Goal: Information Seeking & Learning: Compare options

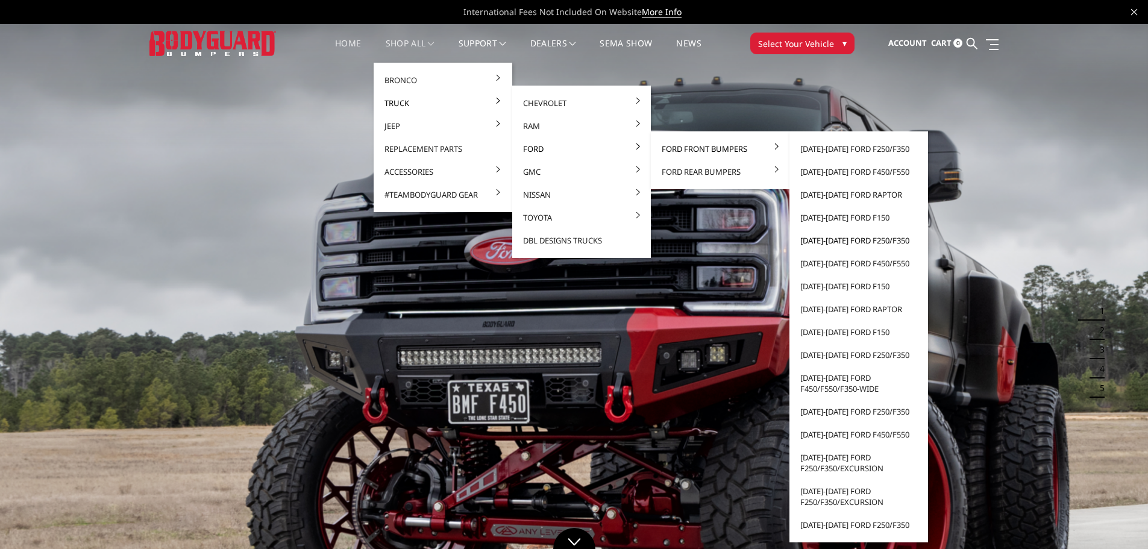
click at [844, 240] on link "[DATE]-[DATE] Ford F250/F350" at bounding box center [858, 240] width 129 height 23
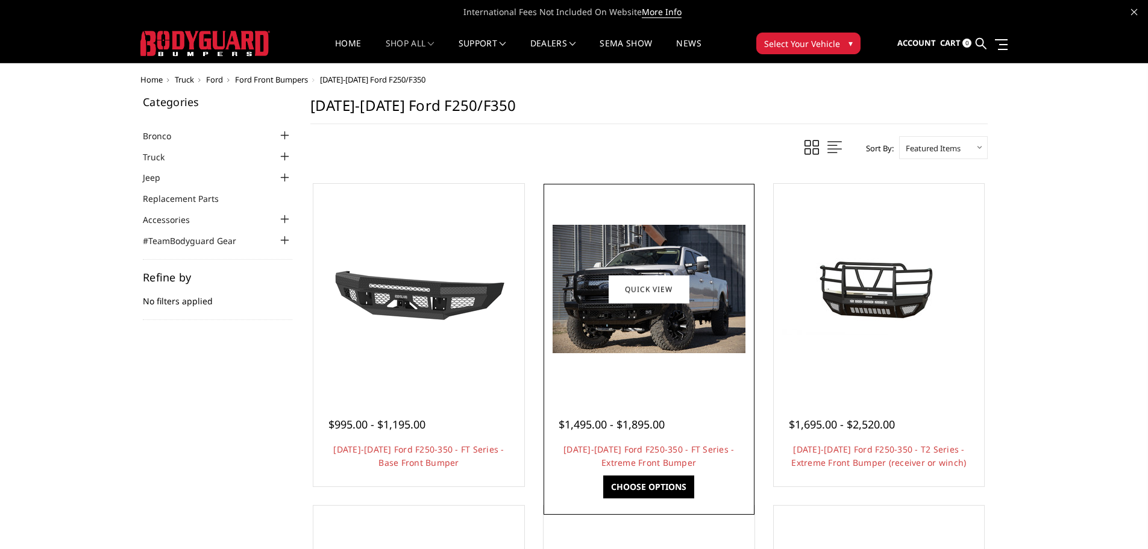
click at [656, 255] on img at bounding box center [649, 289] width 193 height 128
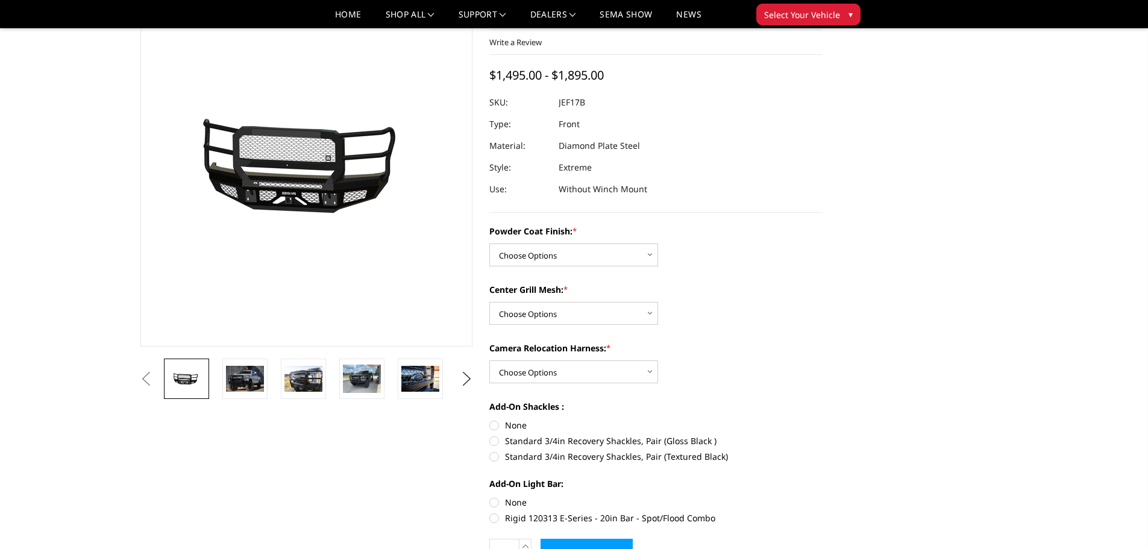
scroll to position [60, 0]
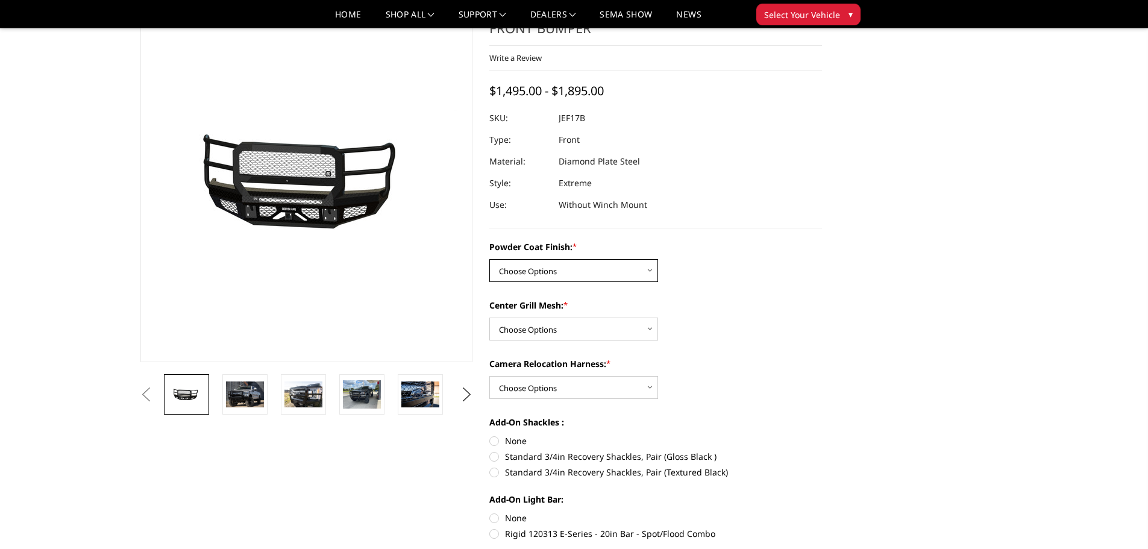
click at [607, 276] on select "Choose Options Bare Metal Gloss Black Powder Coat Textured Black Powder Coat" at bounding box center [573, 270] width 169 height 23
select select "3222"
click at [489, 259] on select "Choose Options Bare Metal Gloss Black Powder Coat Textured Black Powder Coat" at bounding box center [573, 270] width 169 height 23
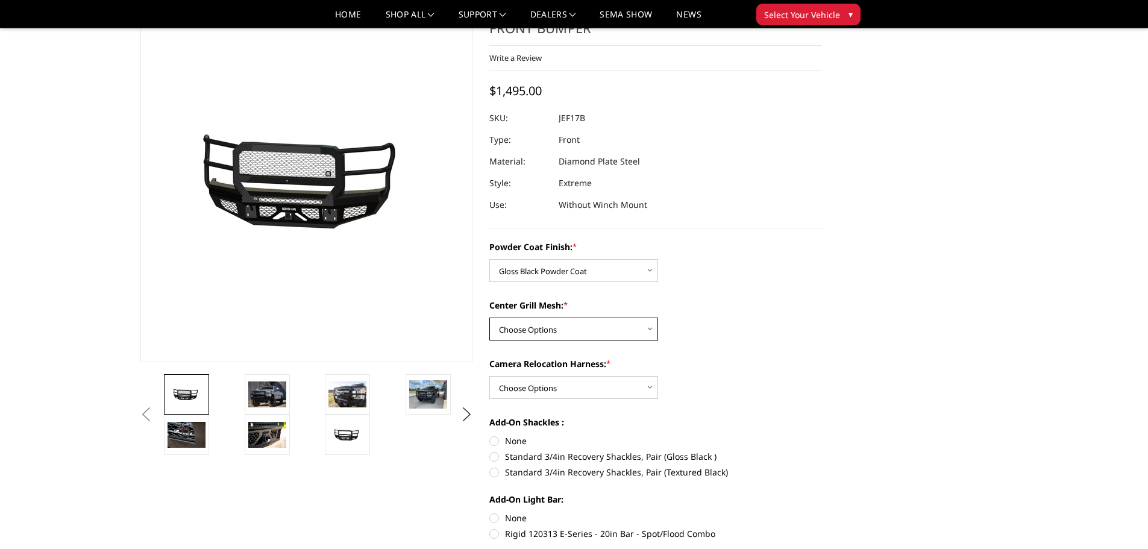
click at [585, 325] on select "Choose Options WITH Expanded Metal in Center Grill WITHOUT Expanded Metal in Ce…" at bounding box center [573, 329] width 169 height 23
select select "3225"
click at [489, 318] on select "Choose Options WITH Expanded Metal in Center Grill WITHOUT Expanded Metal in Ce…" at bounding box center [573, 329] width 169 height 23
click at [596, 378] on select "Choose Options WITH Camera Relocation Harness WITHOUT Camera Relocation Harness" at bounding box center [573, 387] width 169 height 23
click at [489, 376] on select "Choose Options WITH Camera Relocation Harness WITHOUT Camera Relocation Harness" at bounding box center [573, 387] width 169 height 23
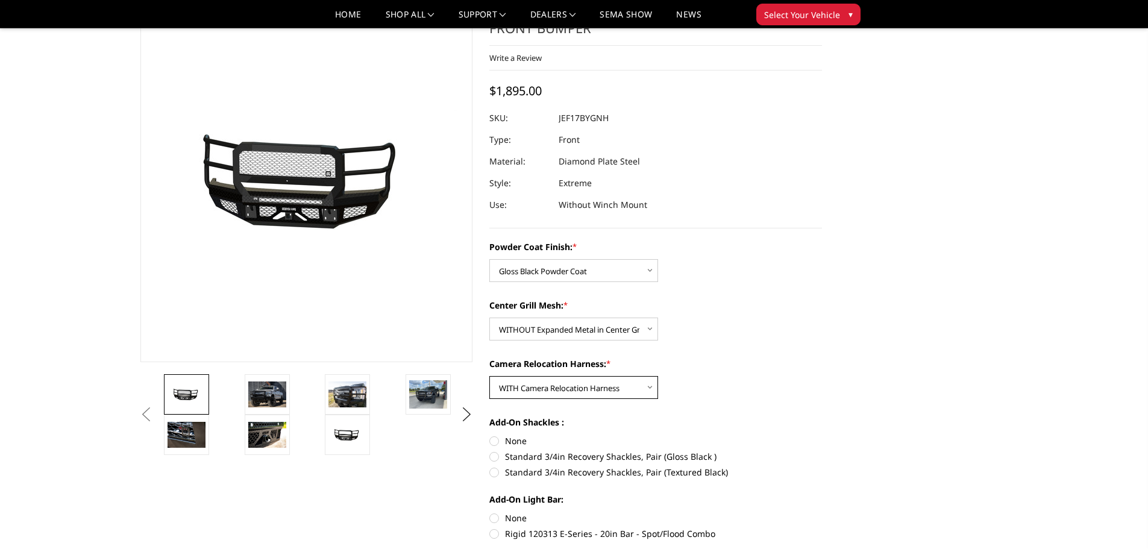
click at [553, 393] on select "Choose Options WITH Camera Relocation Harness WITHOUT Camera Relocation Harness" at bounding box center [573, 387] width 169 height 23
select select "3227"
click at [489, 376] on select "Choose Options WITH Camera Relocation Harness WITHOUT Camera Relocation Harness" at bounding box center [573, 387] width 169 height 23
click at [618, 339] on select "Choose Options WITH Expanded Metal in Center Grill WITHOUT Expanded Metal in Ce…" at bounding box center [573, 329] width 169 height 23
click at [489, 318] on select "Choose Options WITH Expanded Metal in Center Grill WITHOUT Expanded Metal in Ce…" at bounding box center [573, 329] width 169 height 23
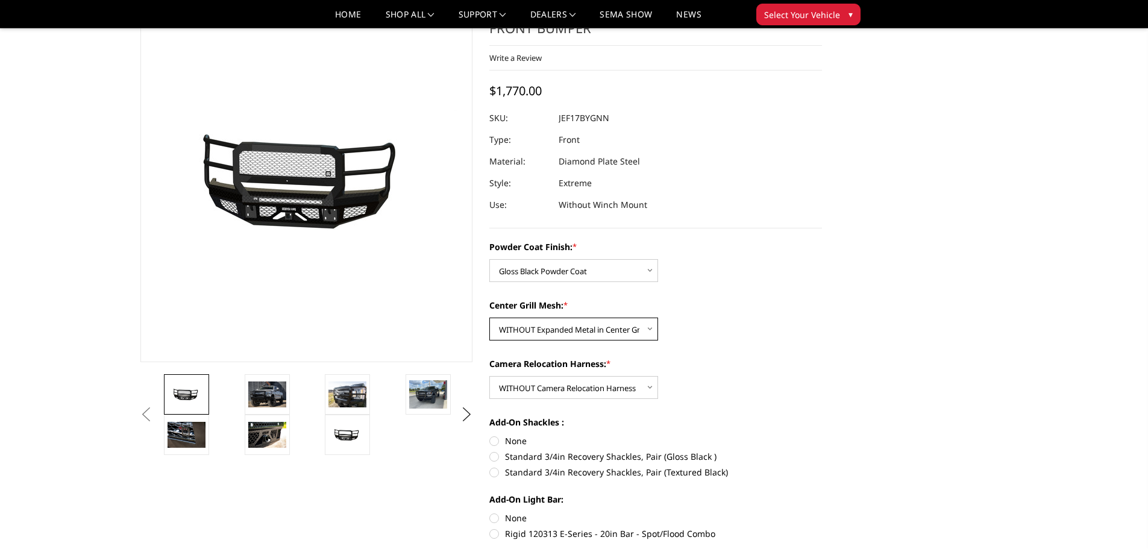
click at [621, 336] on select "Choose Options WITH Expanded Metal in Center Grill WITHOUT Expanded Metal in Ce…" at bounding box center [573, 329] width 169 height 23
select select "3224"
click at [489, 318] on select "Choose Options WITH Expanded Metal in Center Grill WITHOUT Expanded Metal in Ce…" at bounding box center [573, 329] width 169 height 23
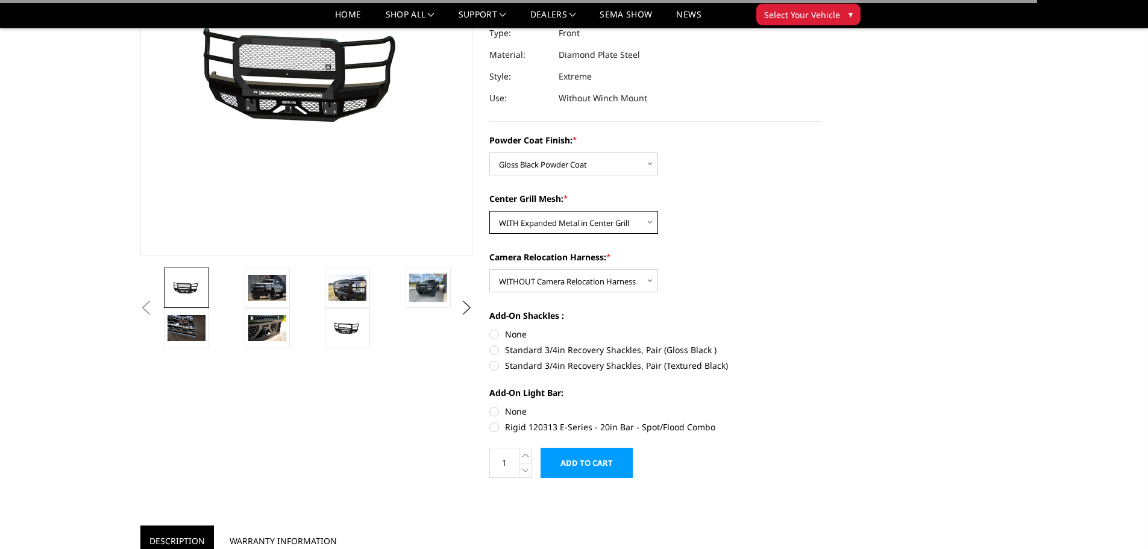
scroll to position [181, 0]
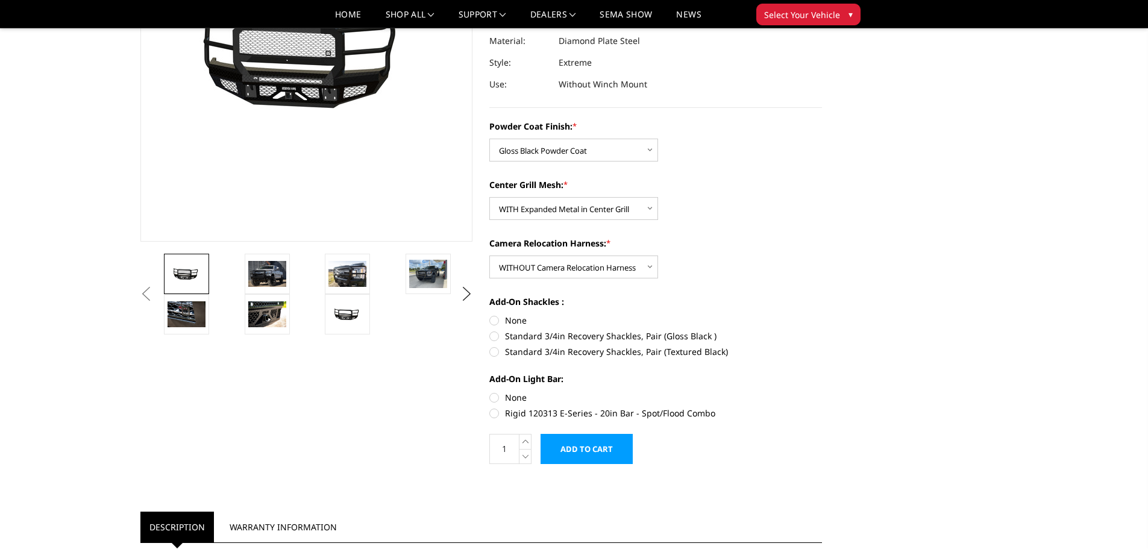
click at [522, 319] on label "None" at bounding box center [655, 320] width 333 height 13
click at [490, 315] on input "None" at bounding box center [489, 314] width 1 height 1
radio input "true"
click at [521, 396] on label "None" at bounding box center [655, 397] width 333 height 13
click at [490, 392] on input "None" at bounding box center [489, 391] width 1 height 1
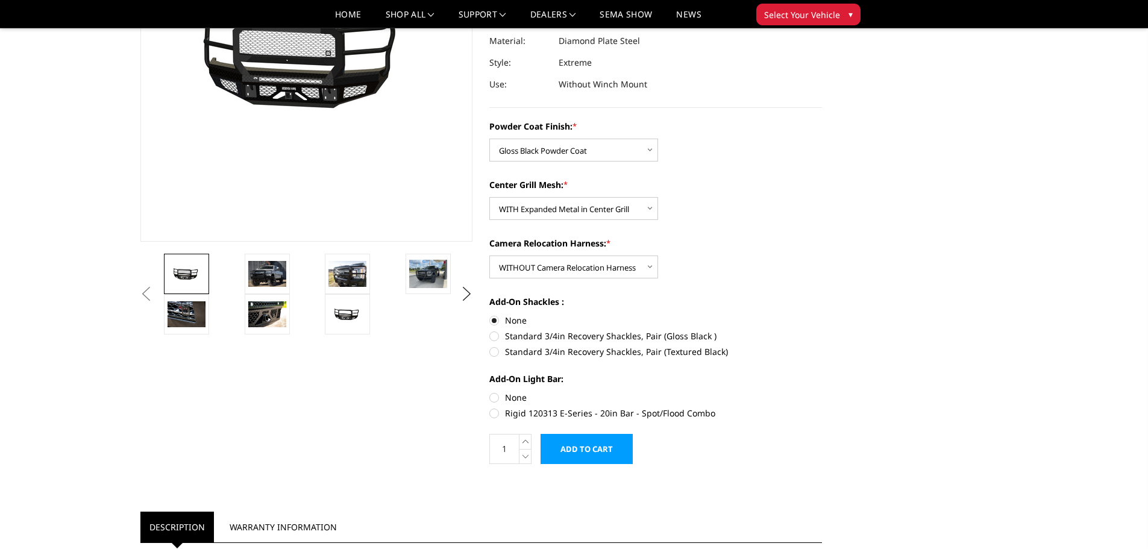
radio input "true"
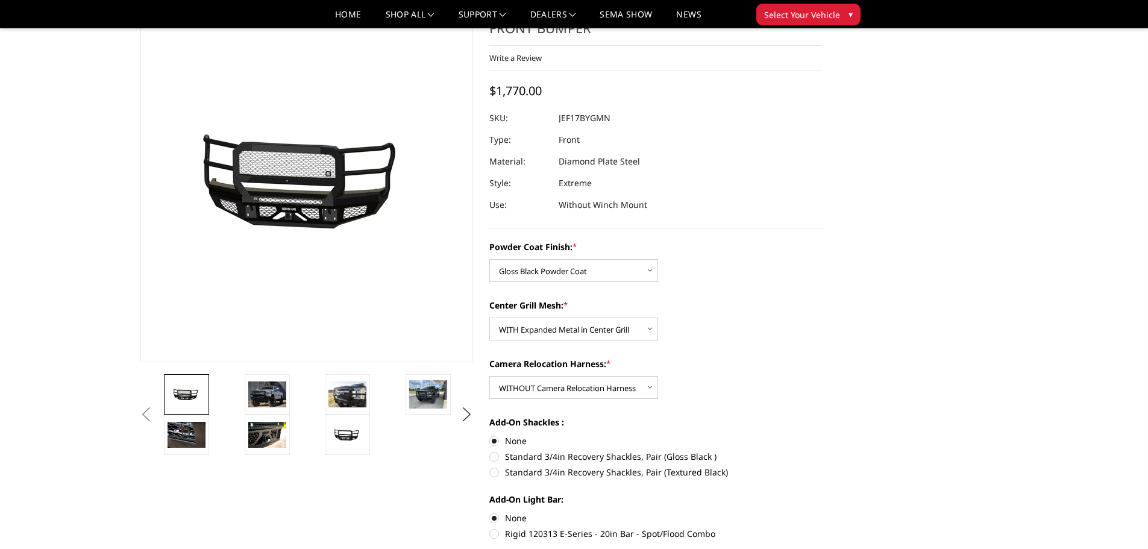
scroll to position [0, 0]
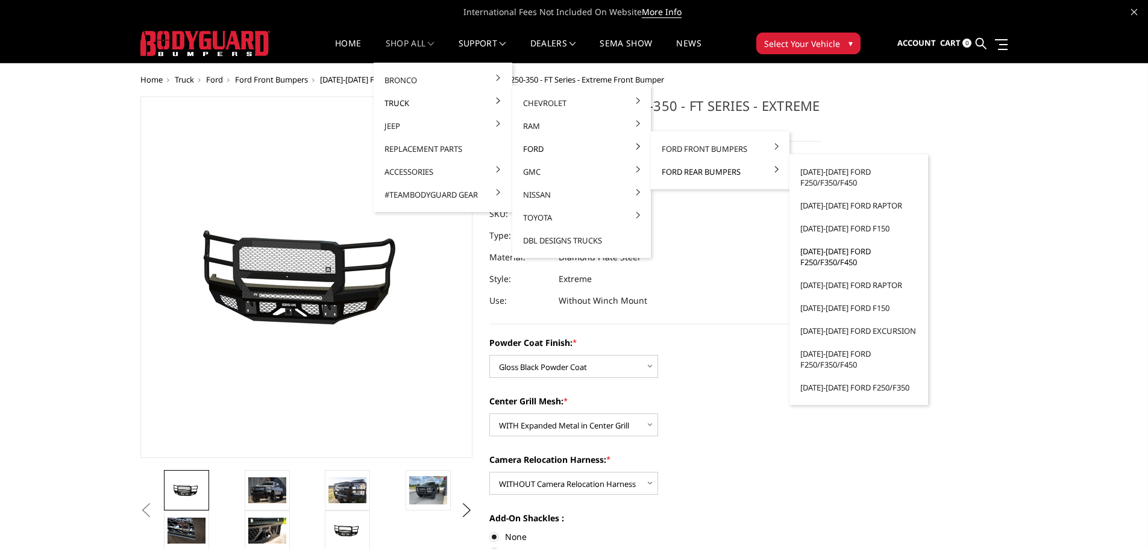
click at [840, 258] on link "[DATE]-[DATE] Ford F250/F350/F450" at bounding box center [858, 257] width 129 height 34
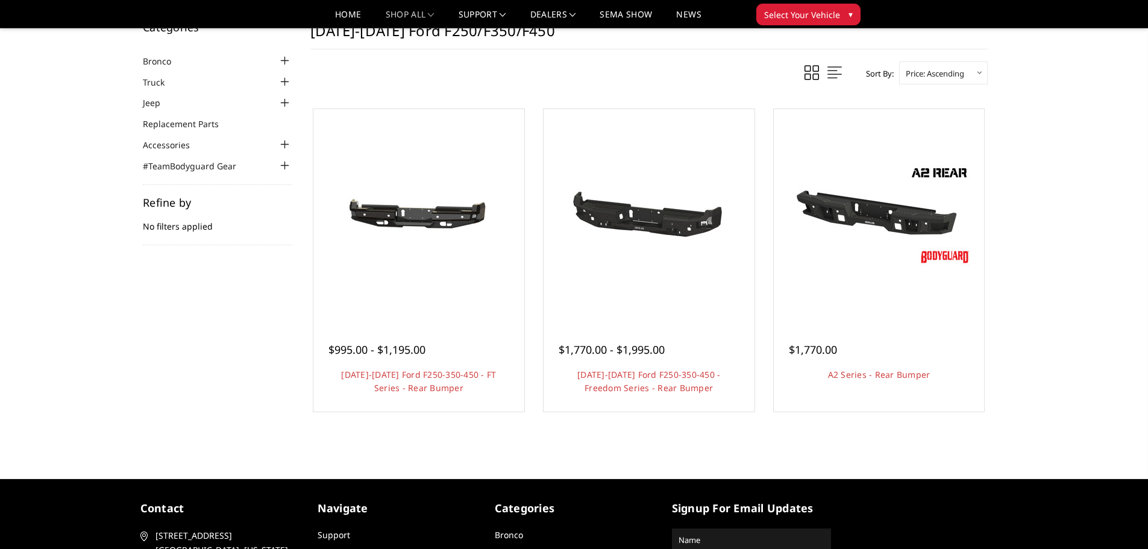
scroll to position [60, 0]
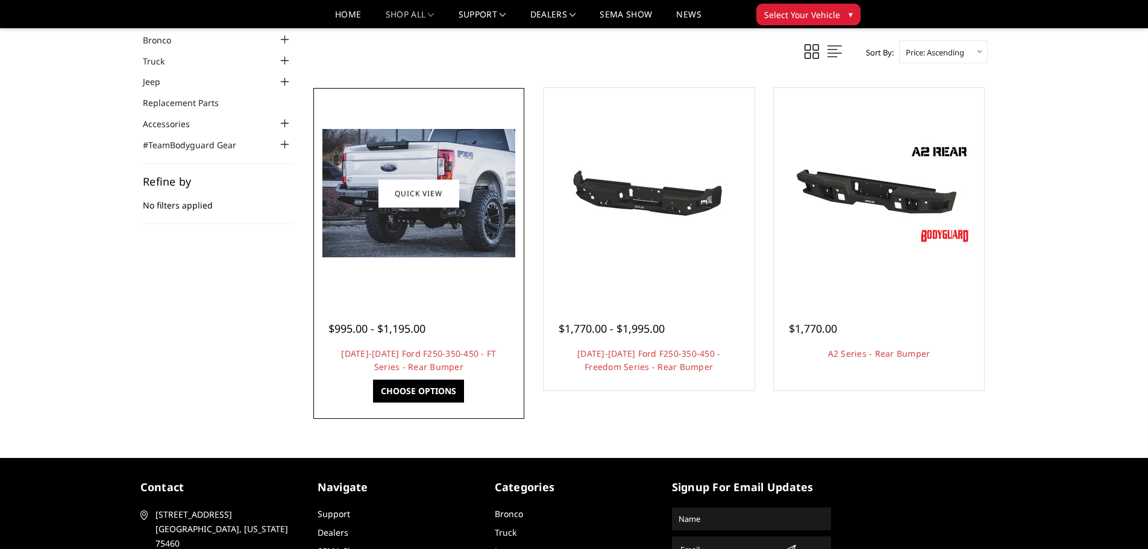
click at [408, 298] on div "$995.00 - $1,195.00 2017-2022 Ford F250-350-450 - FT Series - Rear Bumper Our F…" at bounding box center [418, 342] width 205 height 92
click at [415, 206] on link "Quick view" at bounding box center [418, 193] width 81 height 28
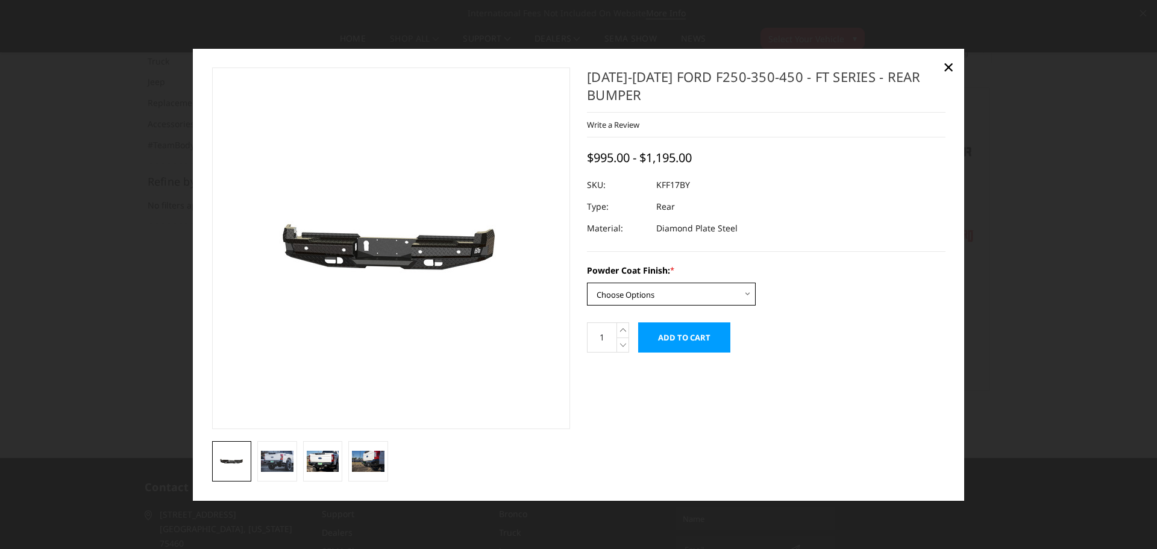
click at [685, 283] on select "Choose Options Bare Metal Gloss Black Powder Coat Textured Black Powder Coat" at bounding box center [671, 294] width 169 height 23
select select "3409"
click at [587, 283] on select "Choose Options Bare Metal Gloss Black Powder Coat Textured Black Powder Coat" at bounding box center [671, 294] width 169 height 23
click at [944, 64] on span "×" at bounding box center [948, 67] width 11 height 26
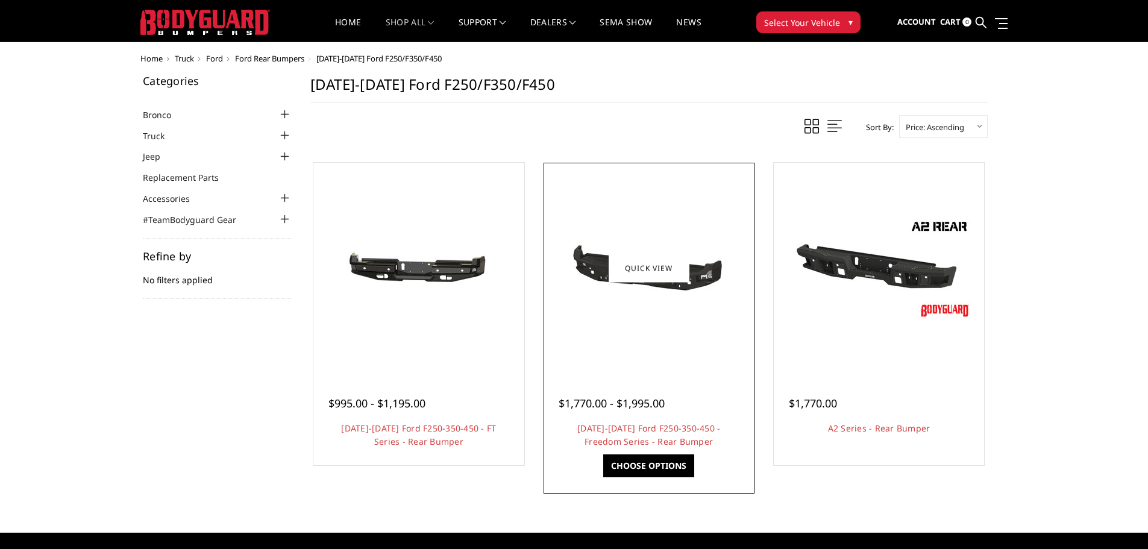
scroll to position [0, 0]
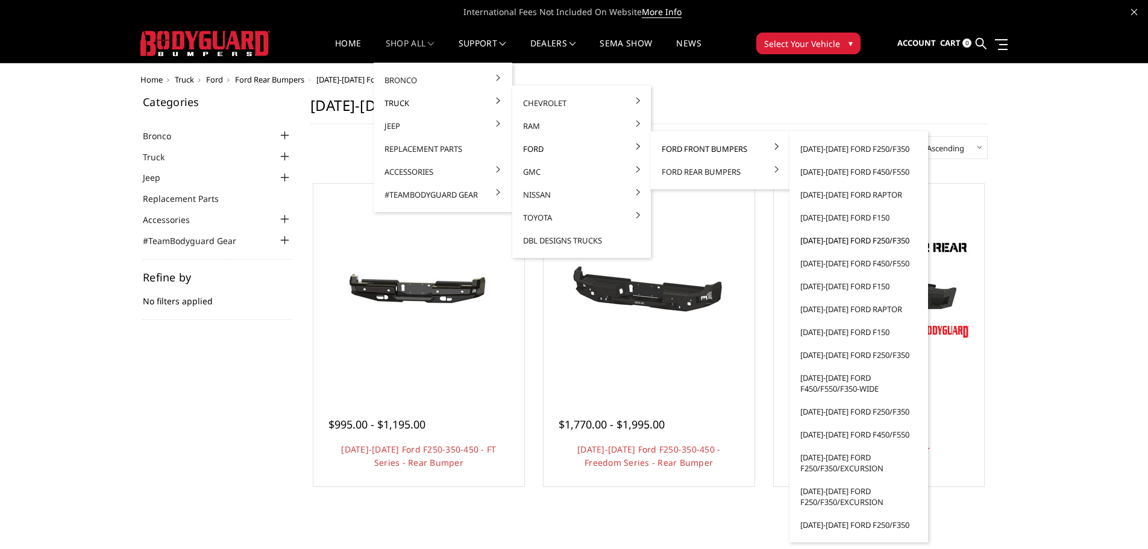
click at [859, 236] on link "[DATE]-[DATE] Ford F250/F350" at bounding box center [858, 240] width 129 height 23
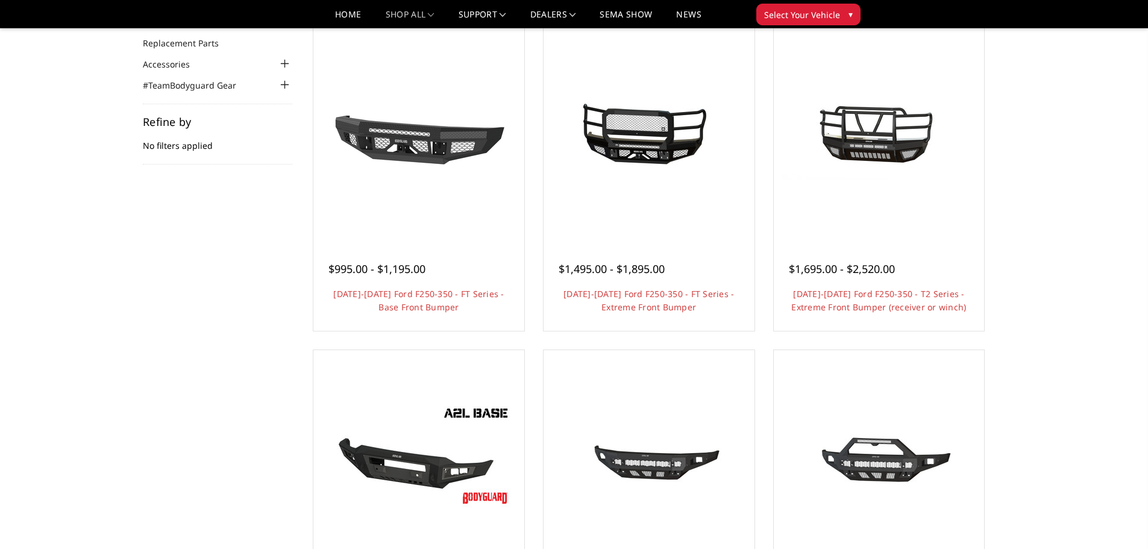
scroll to position [121, 0]
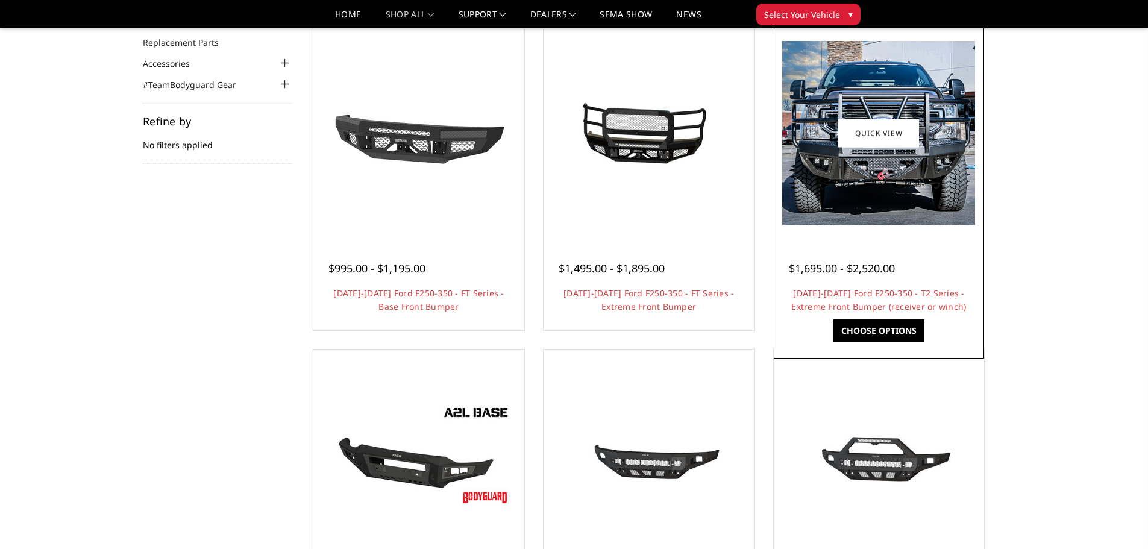
click at [927, 225] on div at bounding box center [879, 133] width 205 height 205
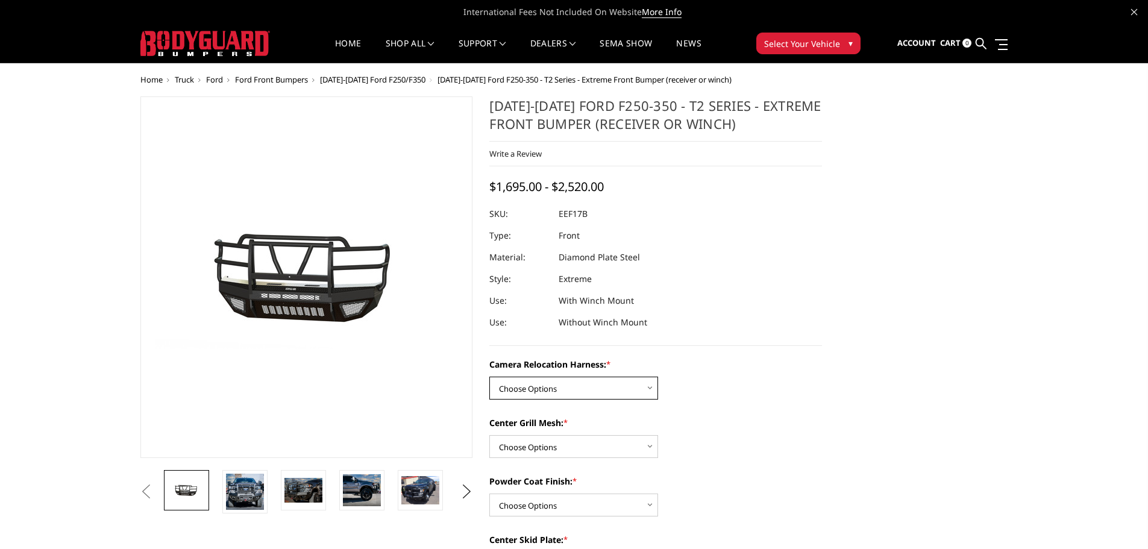
click at [596, 395] on select "Choose Options Without camera harness With camera harness" at bounding box center [573, 388] width 169 height 23
select select "3787"
click at [489, 377] on select "Choose Options Without camera harness With camera harness" at bounding box center [573, 388] width 169 height 23
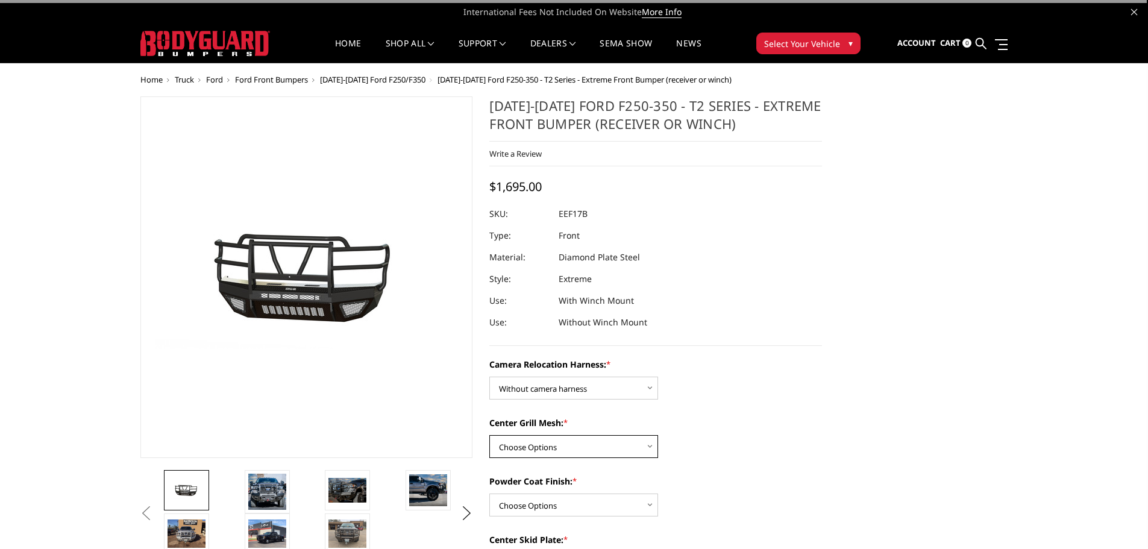
click at [588, 441] on select "Choose Options Without expanded metal With expanded metal" at bounding box center [573, 446] width 169 height 23
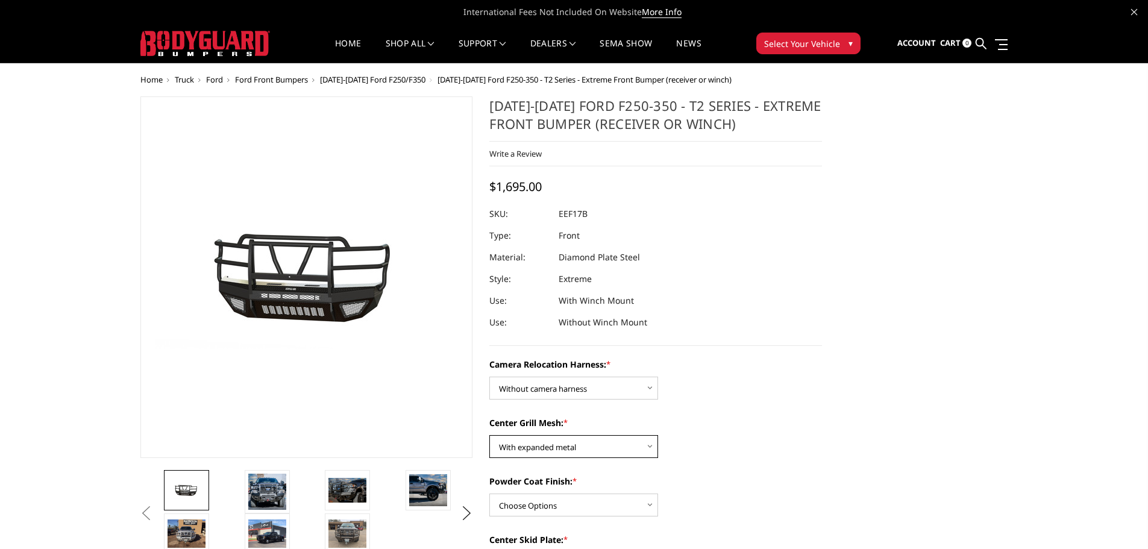
click at [489, 435] on select "Choose Options Without expanded metal With expanded metal" at bounding box center [573, 446] width 169 height 23
click at [261, 490] on img at bounding box center [267, 492] width 38 height 36
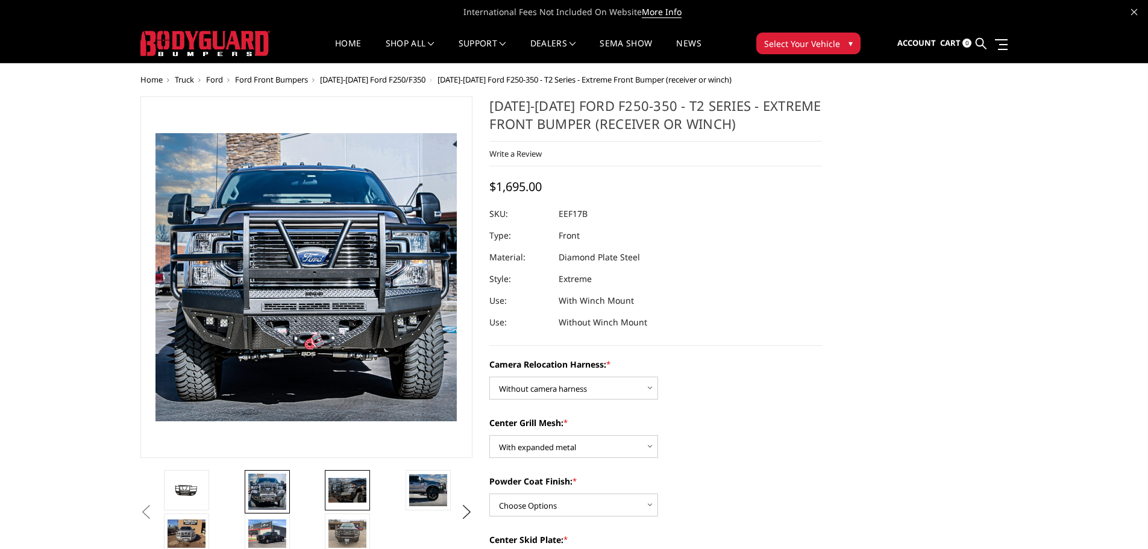
click at [352, 480] on img at bounding box center [347, 490] width 38 height 25
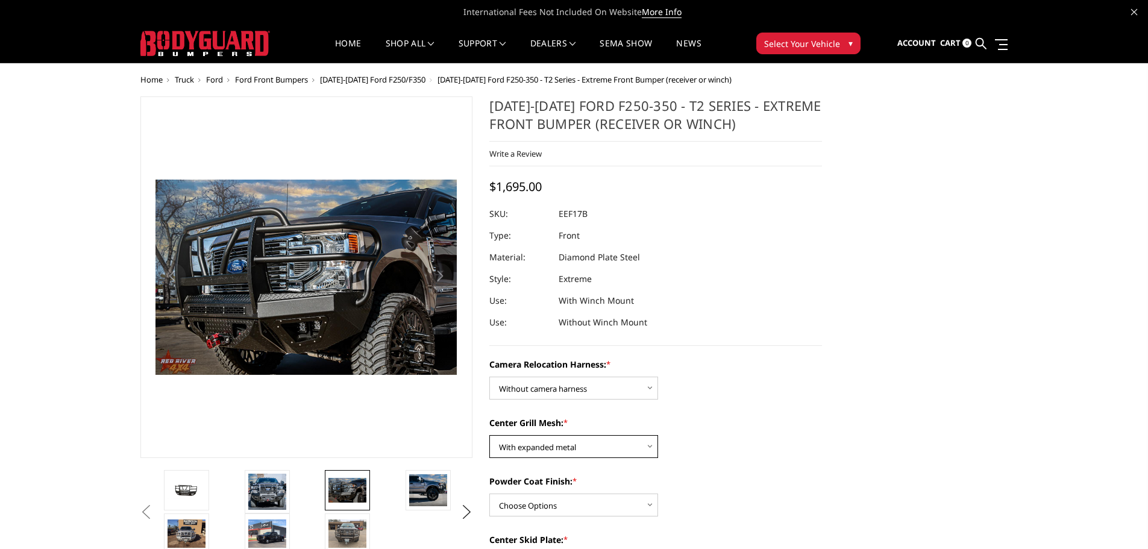
click at [580, 457] on select "Choose Options Without expanded metal With expanded metal" at bounding box center [573, 446] width 169 height 23
select select "3785"
click at [489, 435] on select "Choose Options Without expanded metal With expanded metal" at bounding box center [573, 446] width 169 height 23
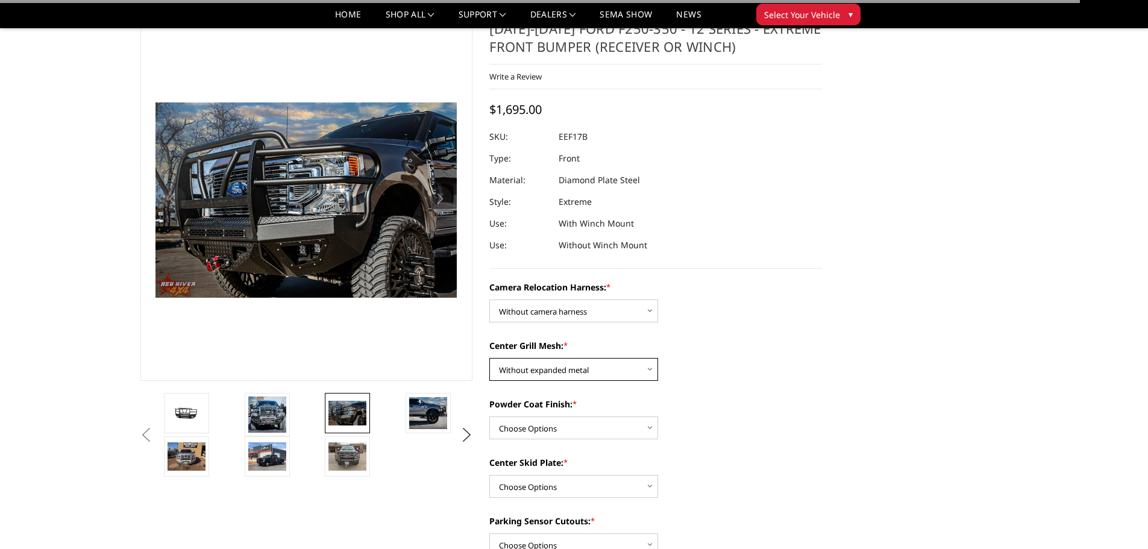
scroll to position [121, 0]
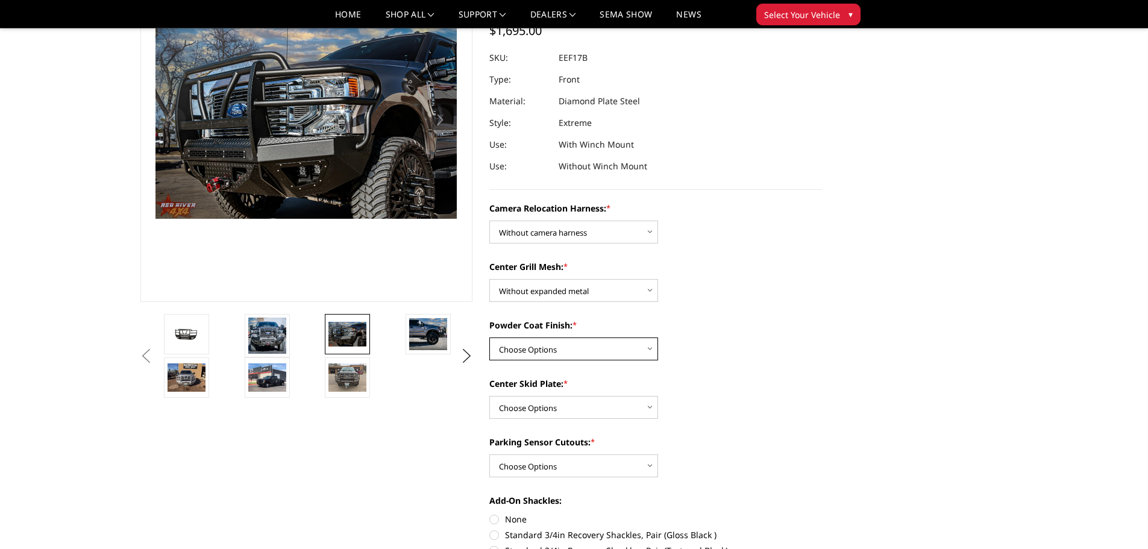
click at [587, 357] on select "Choose Options Textured Black Powder Coat Gloss Black Powder Coat Bare Metal" at bounding box center [573, 348] width 169 height 23
select select "3782"
click at [489, 337] on select "Choose Options Textured Black Powder Coat Gloss Black Powder Coat Bare Metal" at bounding box center [573, 348] width 169 height 23
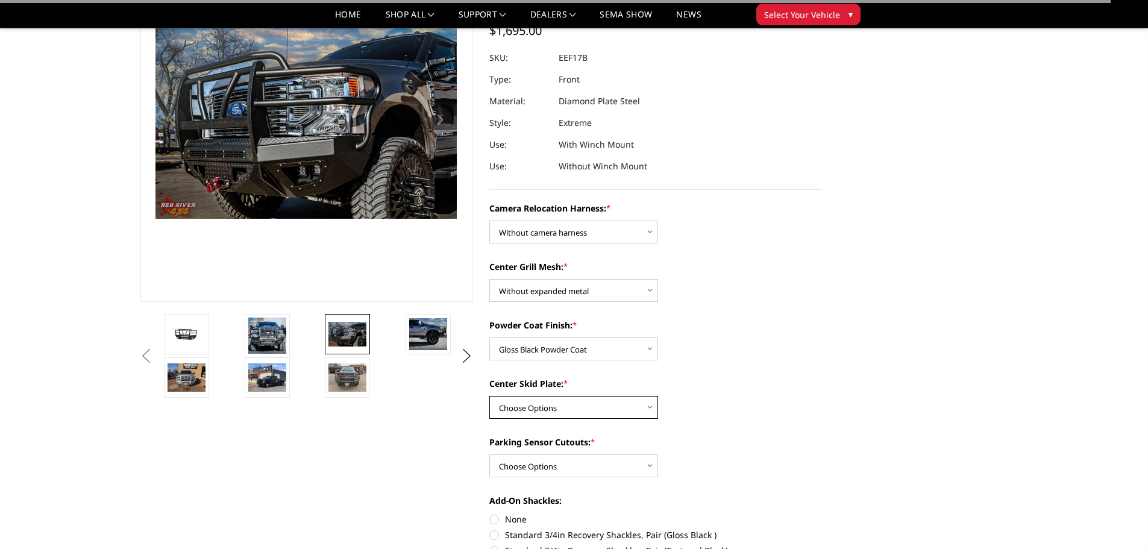
click at [568, 415] on select "Choose Options Winch Mount Skid Plate Standard Skid Plate (included) 2" Receive…" at bounding box center [573, 407] width 169 height 23
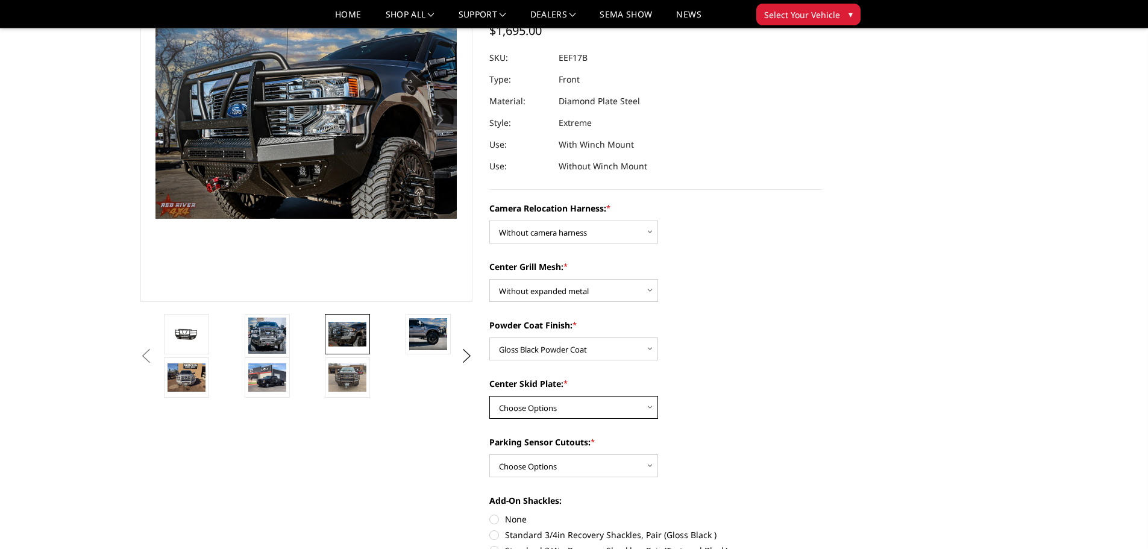
select select "3780"
click at [489, 396] on select "Choose Options Winch Mount Skid Plate Standard Skid Plate (included) 2" Receive…" at bounding box center [573, 407] width 169 height 23
click at [615, 466] on select "Choose Options No - Without Parking Sensor Cutouts" at bounding box center [573, 465] width 169 height 23
select select "3777"
click at [489, 454] on select "Choose Options No - Without Parking Sensor Cutouts" at bounding box center [573, 465] width 169 height 23
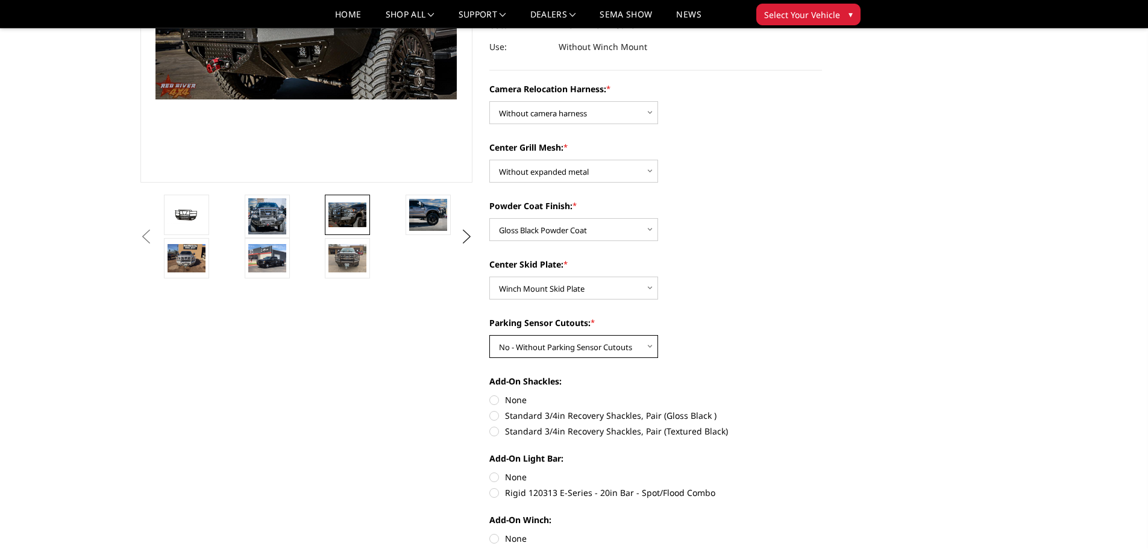
scroll to position [241, 0]
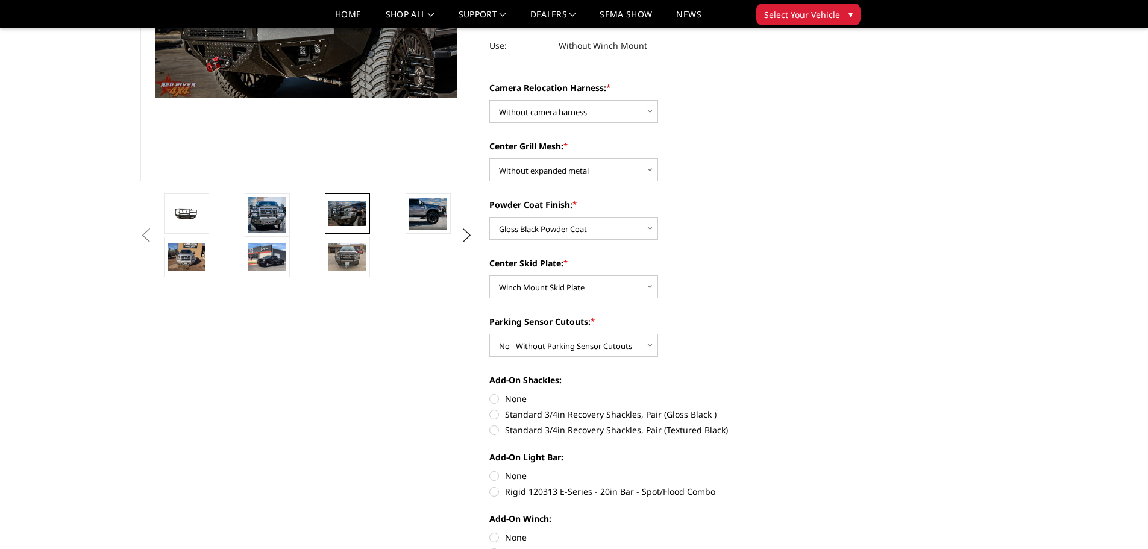
click at [512, 394] on label "None" at bounding box center [655, 398] width 333 height 13
click at [490, 393] on input "None" at bounding box center [489, 392] width 1 height 1
radio input "true"
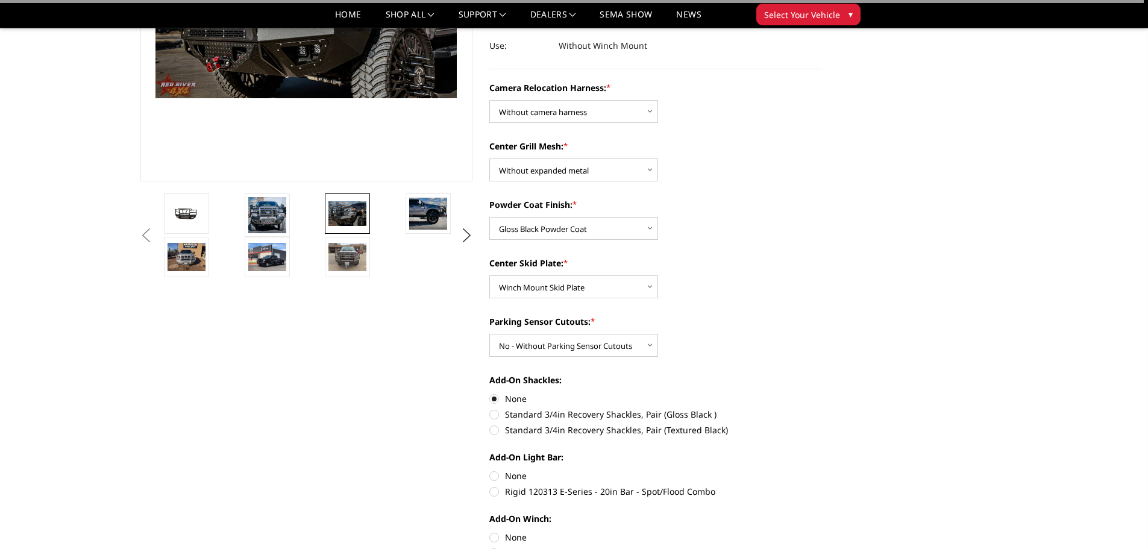
click at [517, 475] on label "None" at bounding box center [655, 475] width 333 height 13
click at [490, 470] on input "None" at bounding box center [489, 469] width 1 height 1
radio input "true"
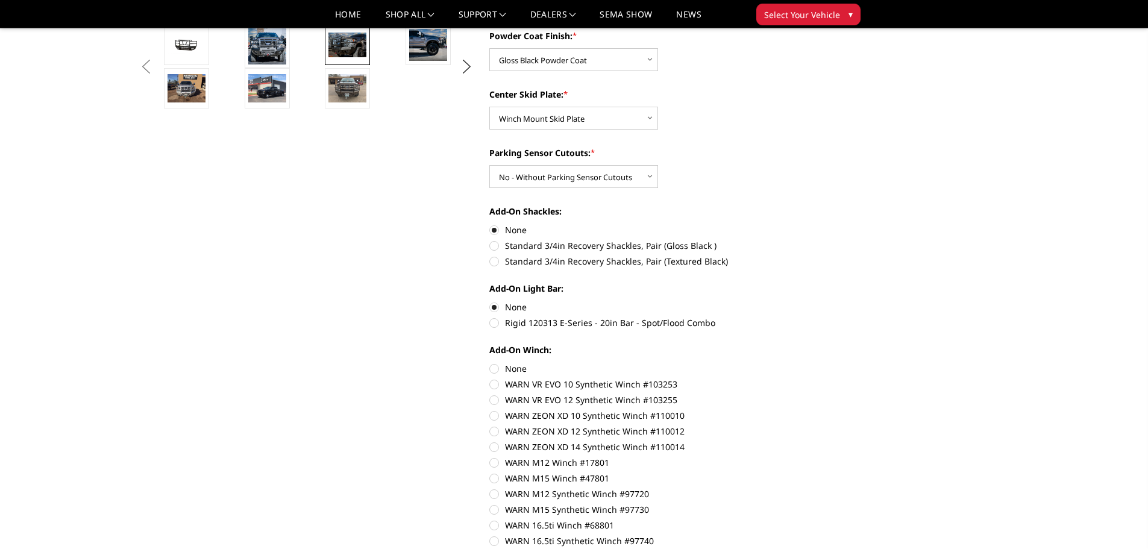
scroll to position [422, 0]
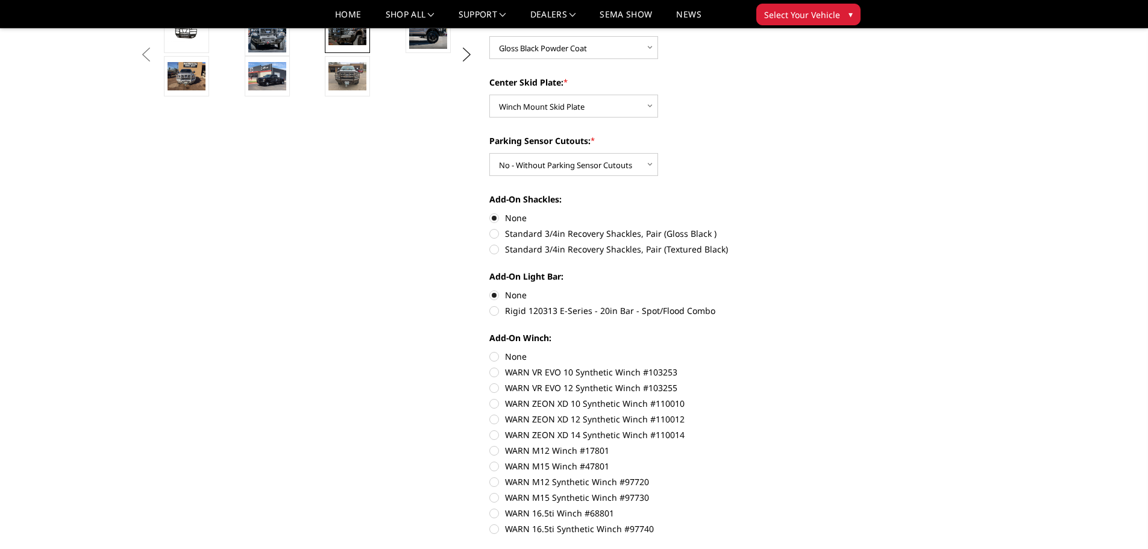
click at [505, 351] on label "None" at bounding box center [655, 356] width 333 height 13
click at [490, 351] on input "None" at bounding box center [489, 350] width 1 height 1
radio input "true"
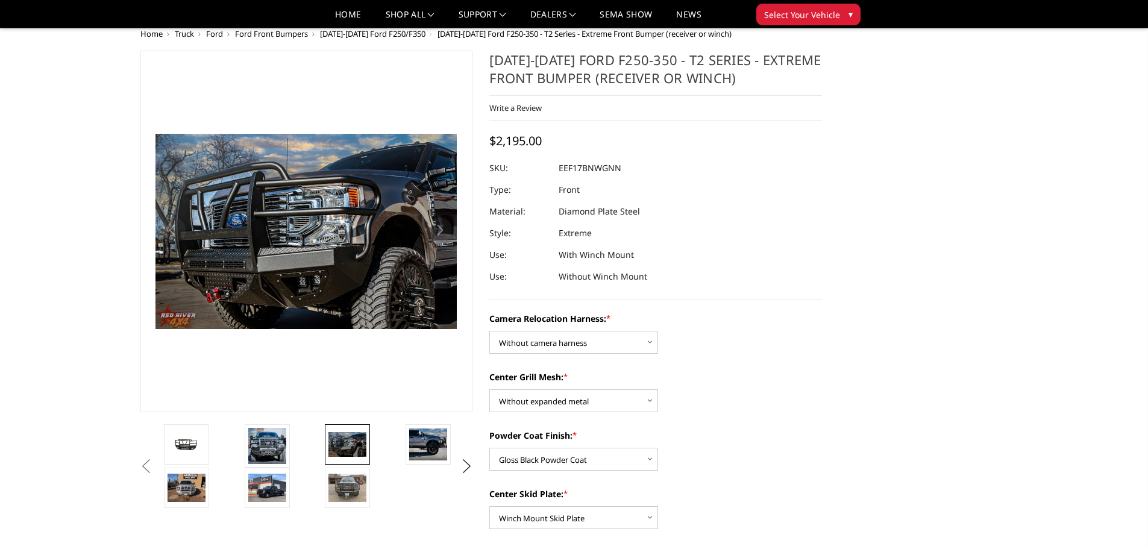
scroll to position [0, 0]
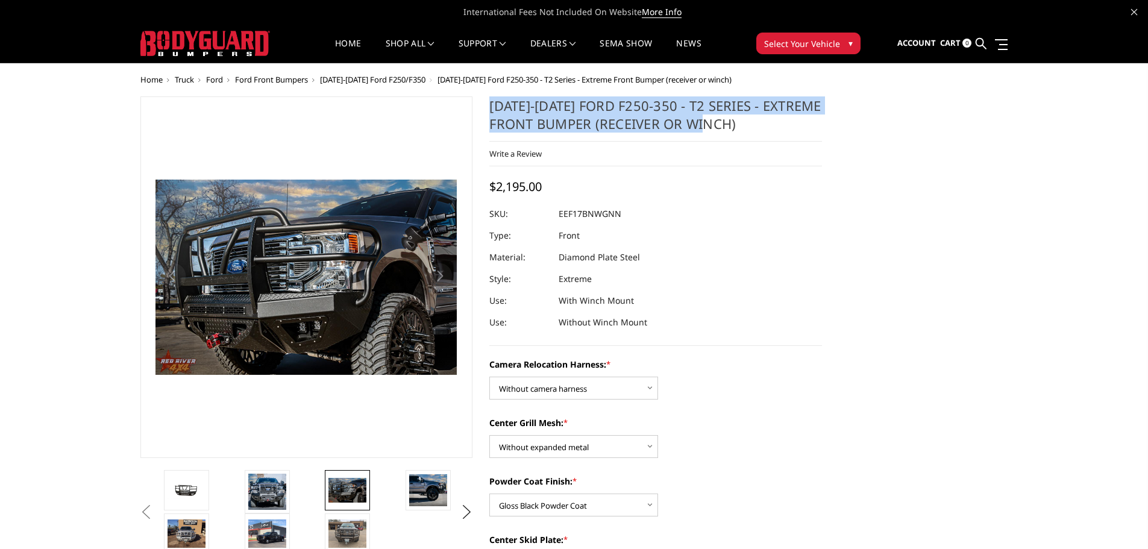
drag, startPoint x: 742, startPoint y: 122, endPoint x: 488, endPoint y: 102, distance: 254.5
copy h1 "2017-2022 Ford F250-350 - T2 Series - Extreme Front Bumper (receiver or winch)"
click at [425, 492] on img at bounding box center [428, 490] width 38 height 32
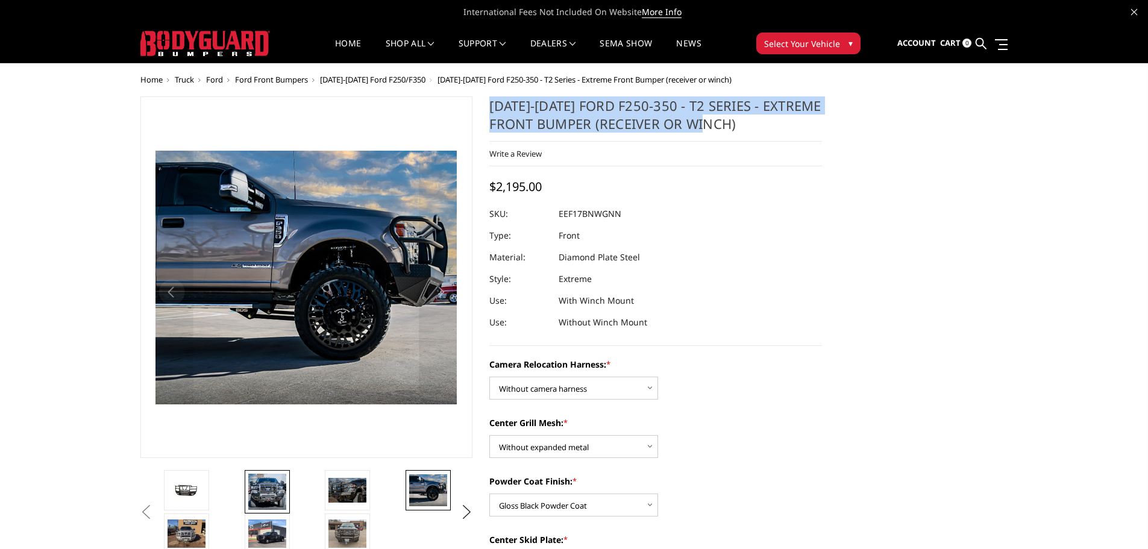
click at [281, 475] on img at bounding box center [267, 492] width 38 height 36
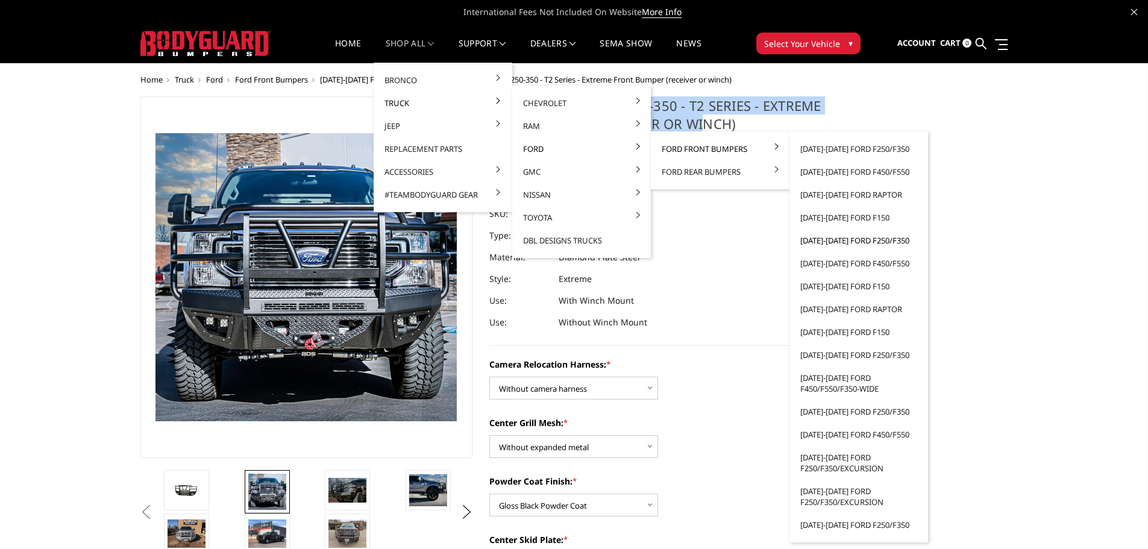
click at [838, 240] on link "[DATE]-[DATE] Ford F250/F350" at bounding box center [858, 240] width 129 height 23
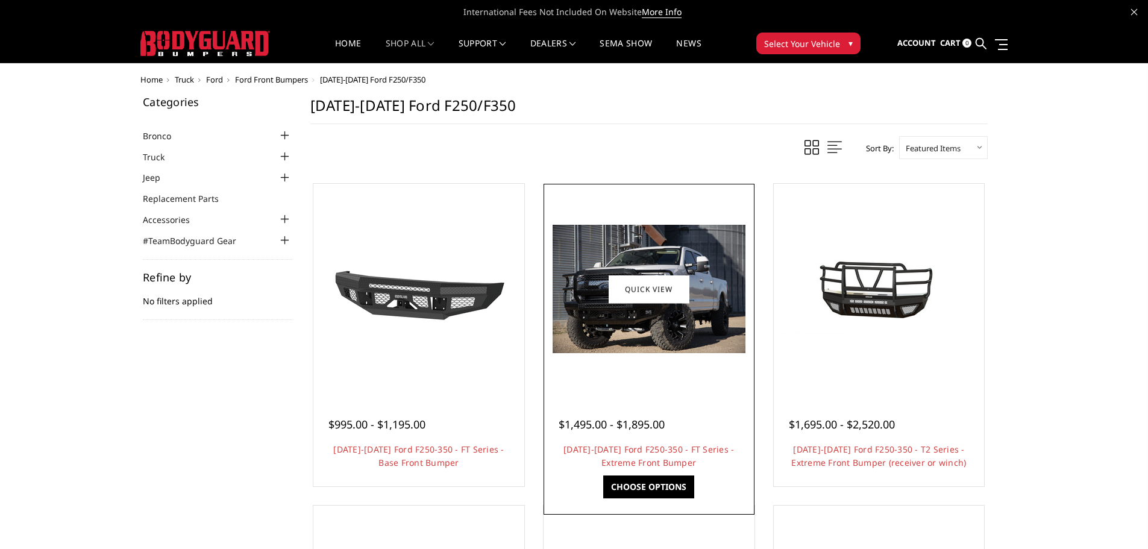
click at [650, 380] on div at bounding box center [648, 289] width 205 height 205
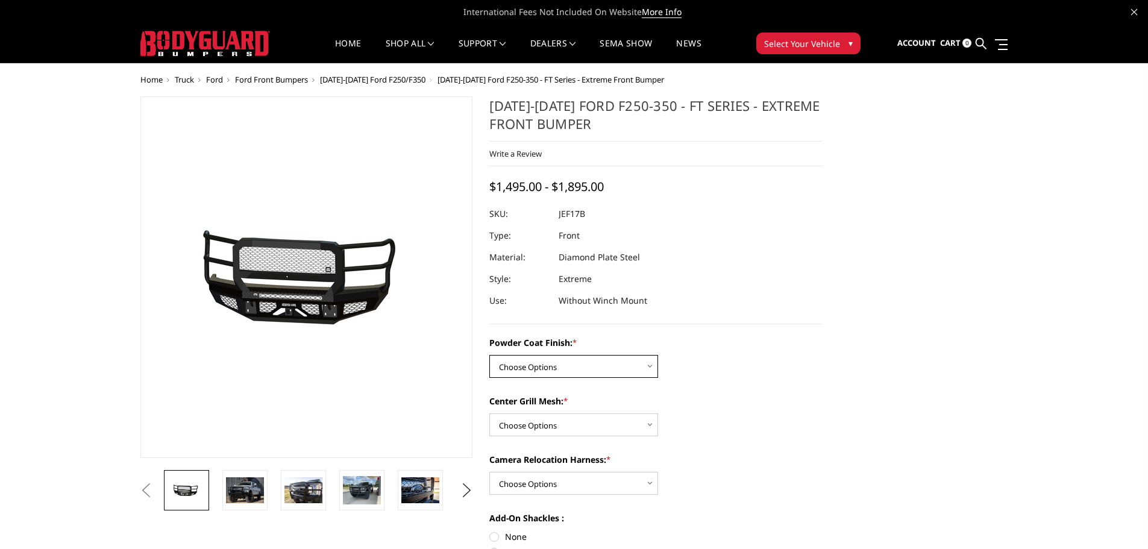
click at [599, 374] on select "Choose Options Bare Metal Gloss Black Powder Coat Textured Black Powder Coat" at bounding box center [573, 366] width 169 height 23
select select "3222"
click at [489, 355] on select "Choose Options Bare Metal Gloss Black Powder Coat Textured Black Powder Coat" at bounding box center [573, 366] width 169 height 23
click at [565, 426] on select "Choose Options WITH Expanded Metal in Center Grill WITHOUT Expanded Metal in Ce…" at bounding box center [573, 424] width 169 height 23
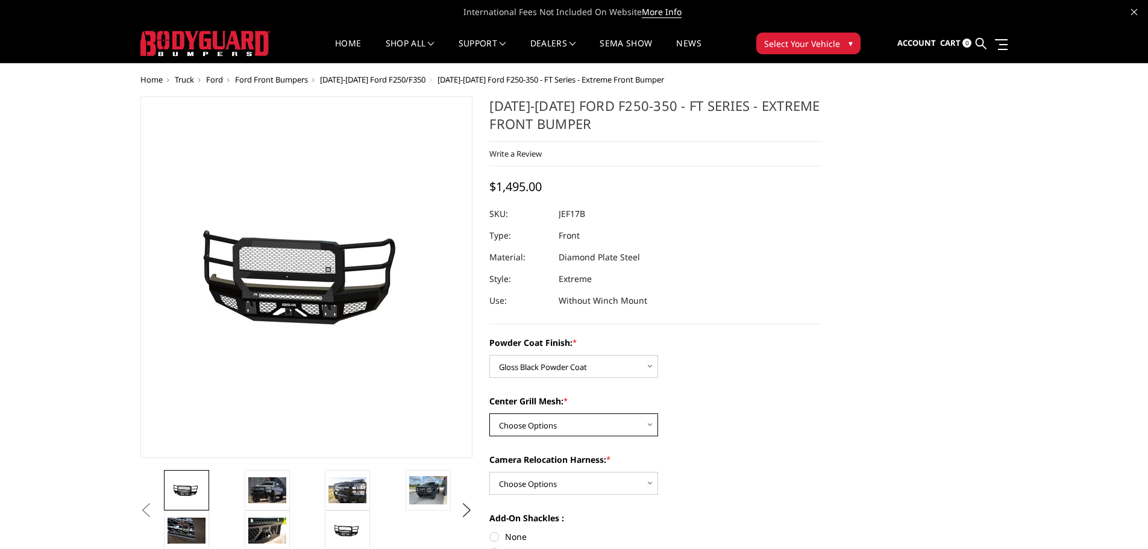
select select "3224"
click at [489, 413] on select "Choose Options WITH Expanded Metal in Center Grill WITHOUT Expanded Metal in Ce…" at bounding box center [573, 424] width 169 height 23
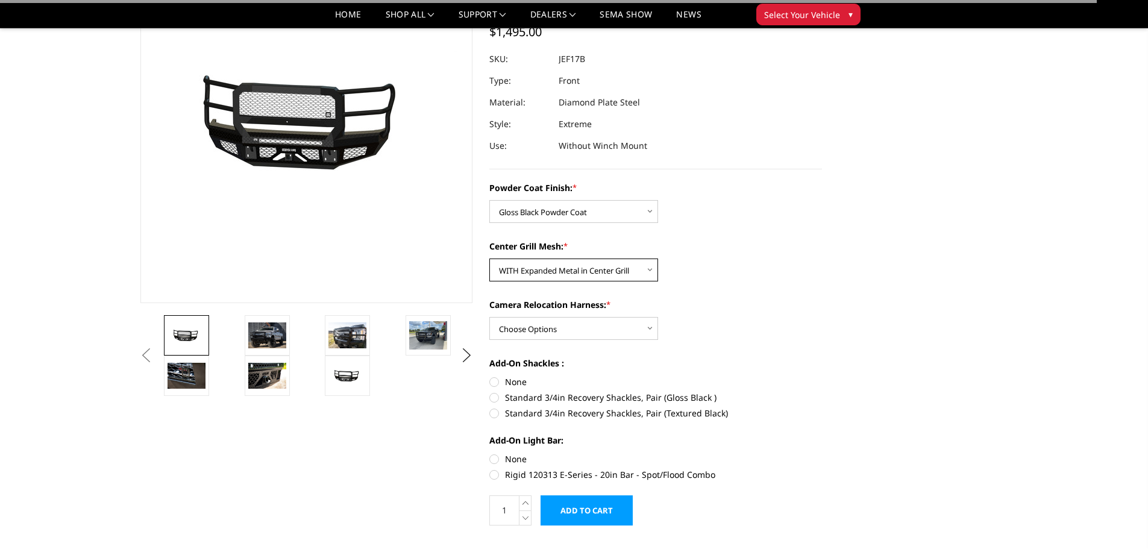
scroll to position [121, 0]
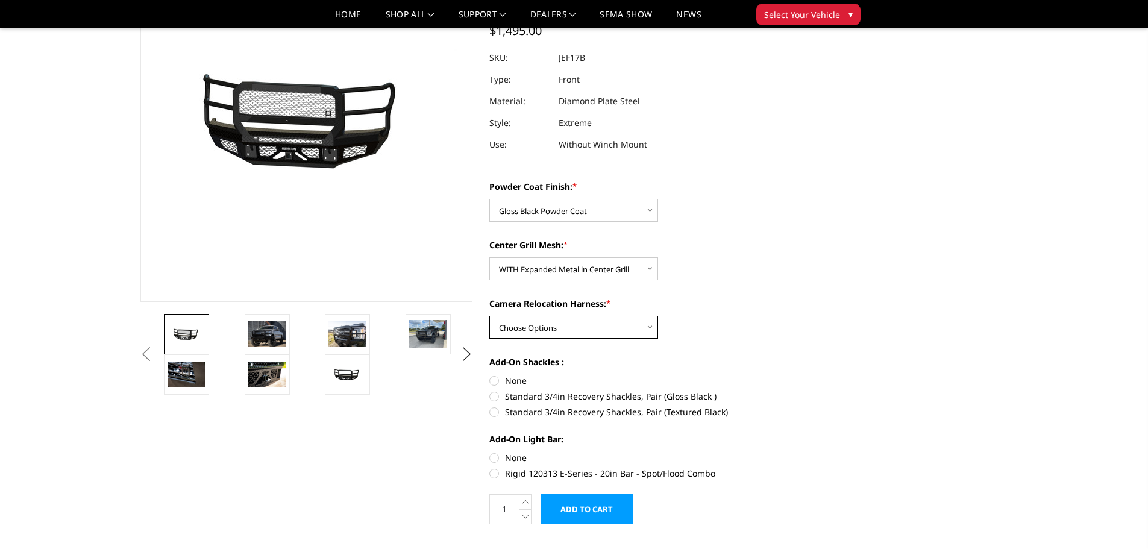
click at [603, 328] on select "Choose Options WITH Camera Relocation Harness WITHOUT Camera Relocation Harness" at bounding box center [573, 327] width 169 height 23
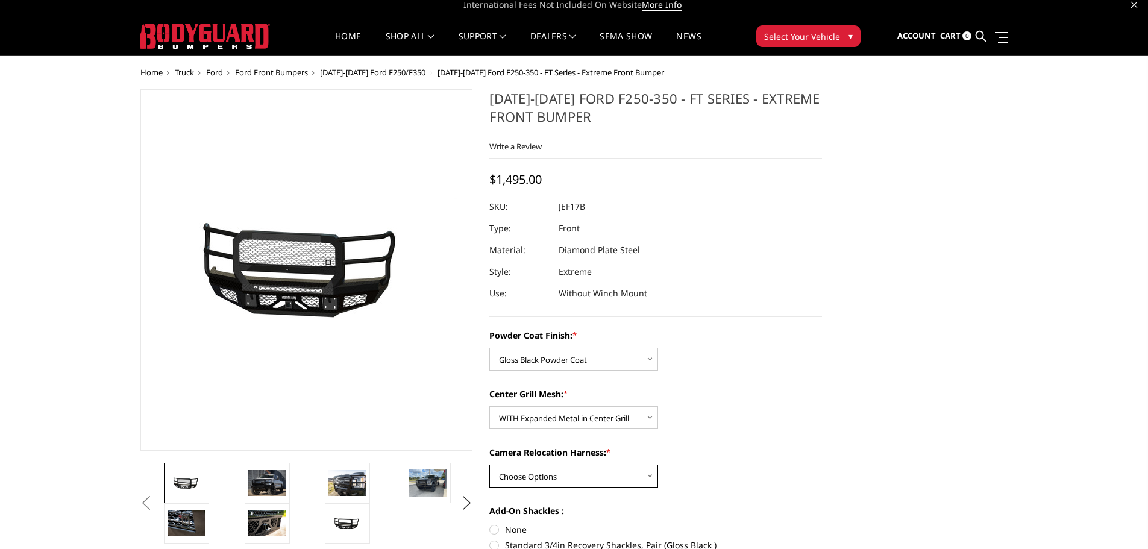
scroll to position [0, 0]
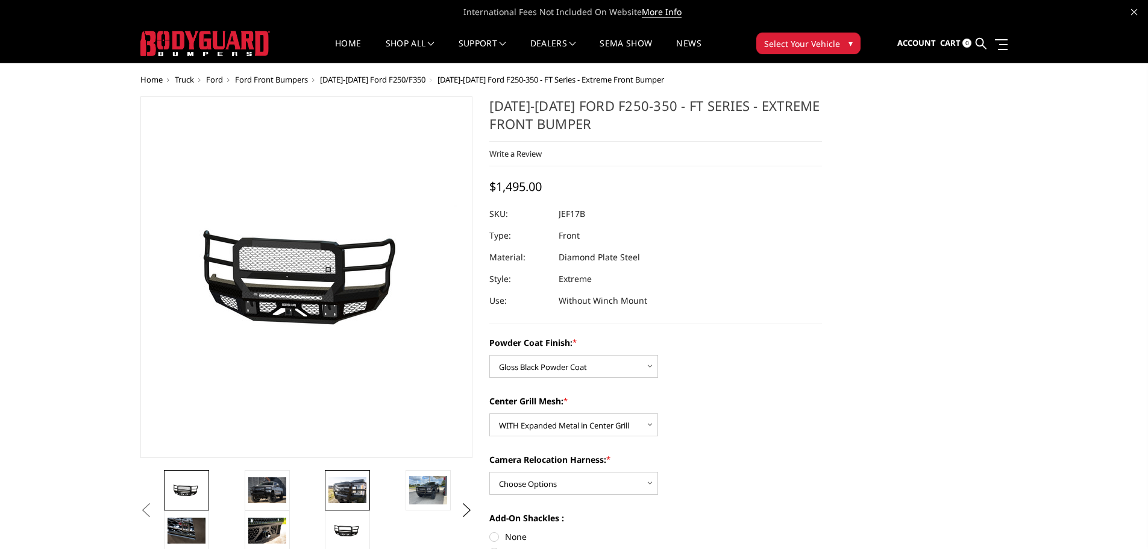
click at [342, 482] on img at bounding box center [347, 489] width 38 height 25
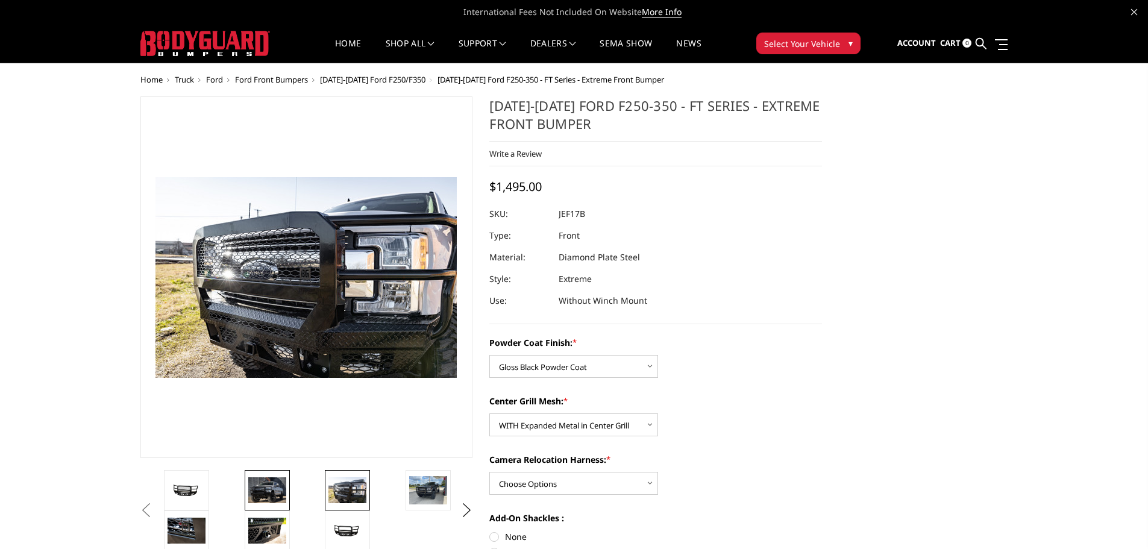
click at [280, 491] on img at bounding box center [267, 489] width 38 height 25
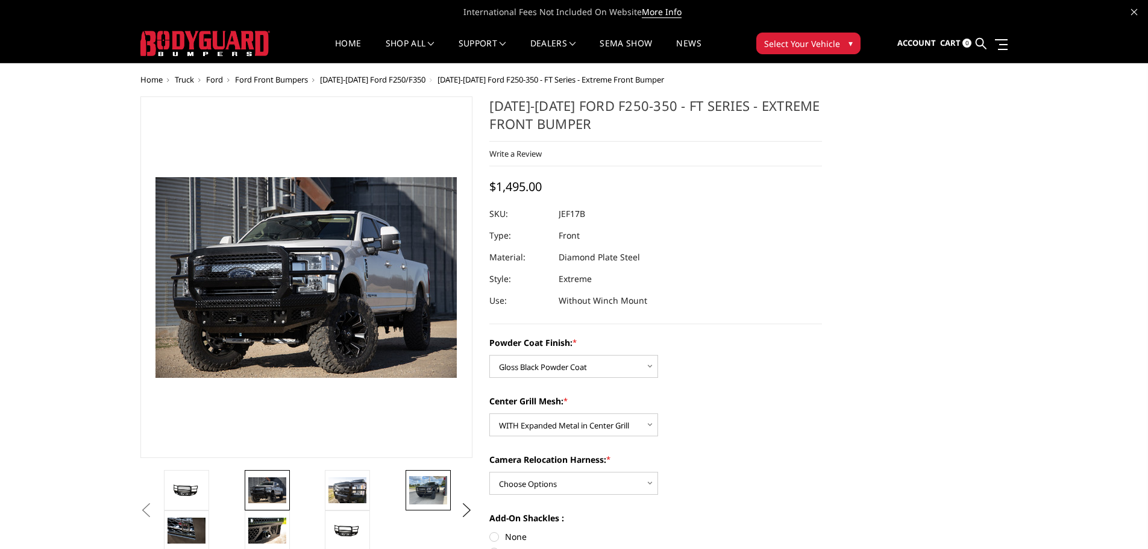
click at [406, 491] on link at bounding box center [427, 490] width 45 height 40
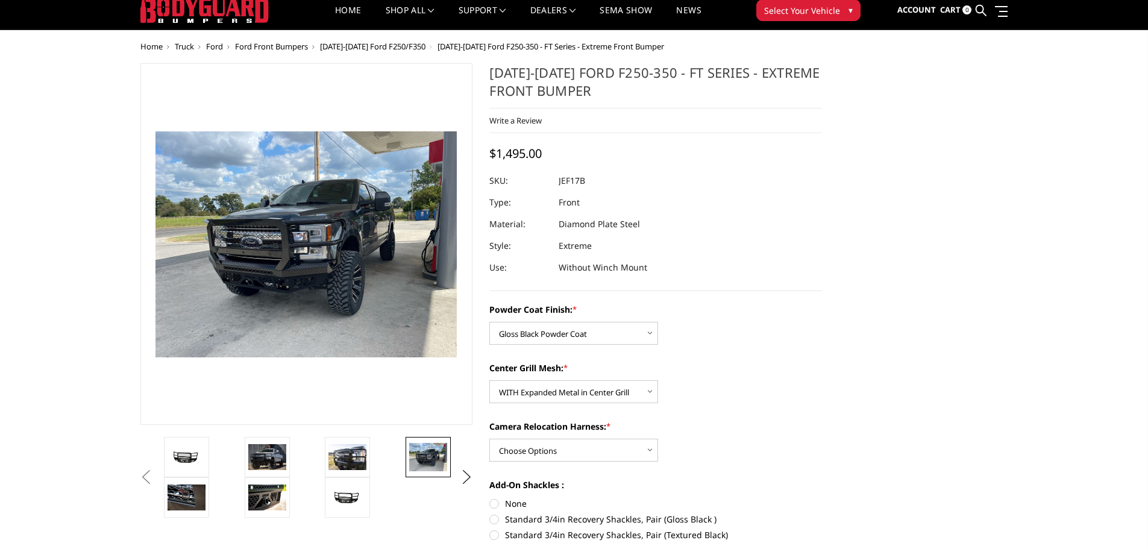
scroll to position [60, 0]
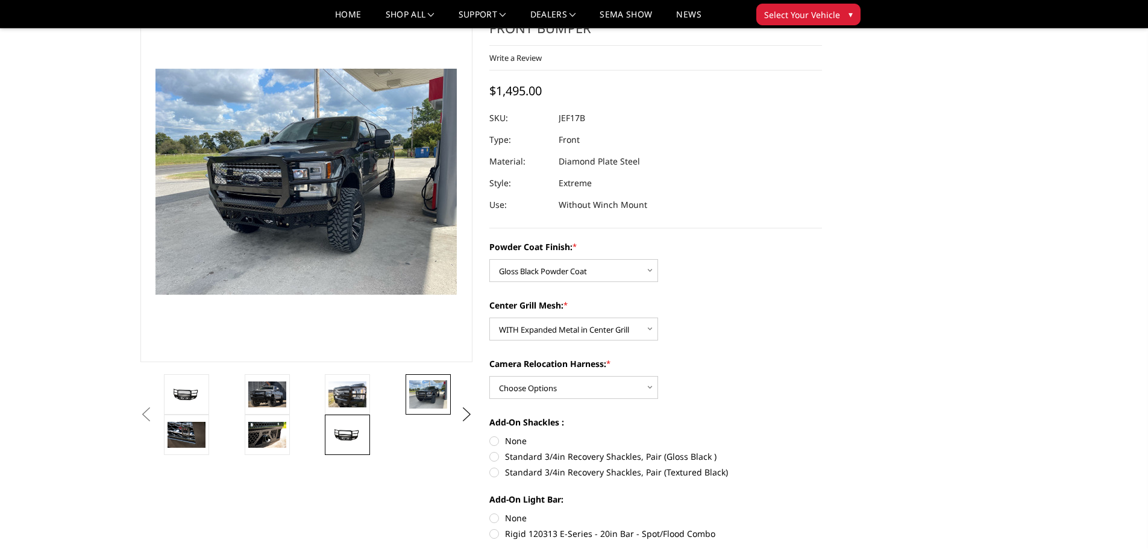
click at [351, 449] on link at bounding box center [347, 435] width 45 height 40
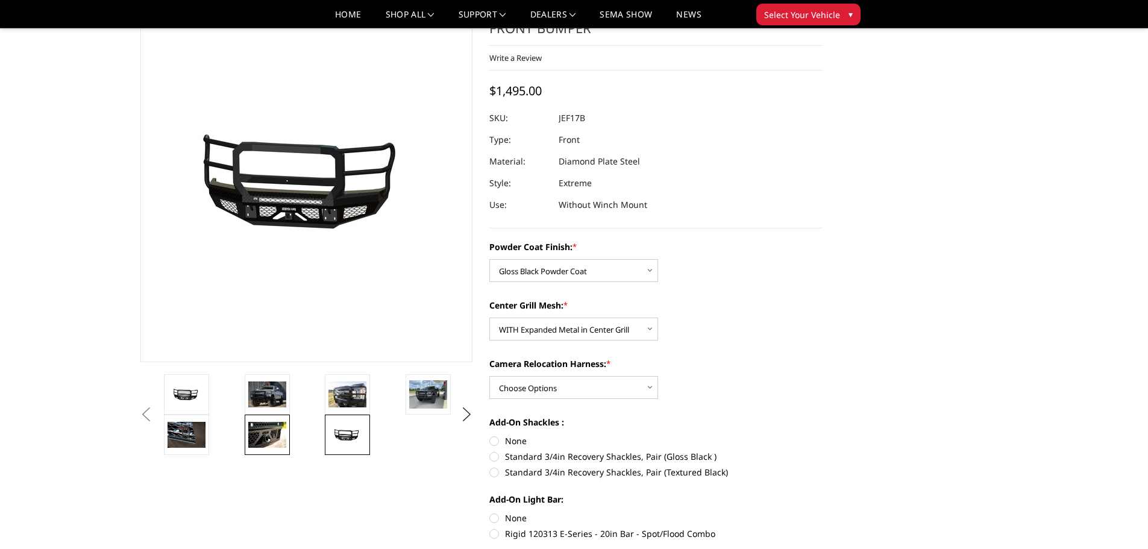
click at [282, 445] on img at bounding box center [267, 434] width 38 height 25
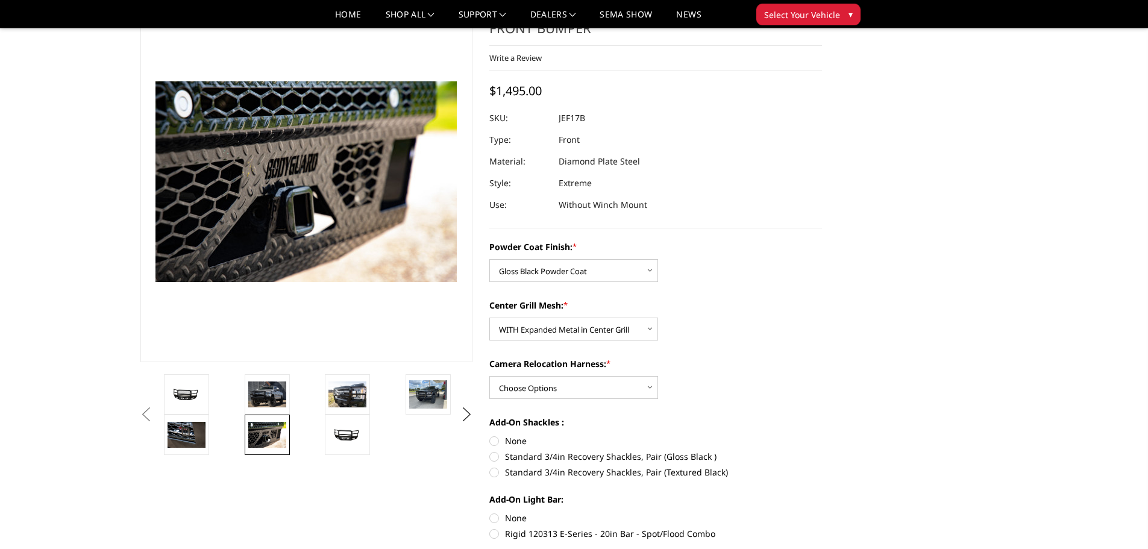
click at [221, 434] on li at bounding box center [201, 435] width 80 height 40
click at [205, 431] on img at bounding box center [186, 434] width 38 height 25
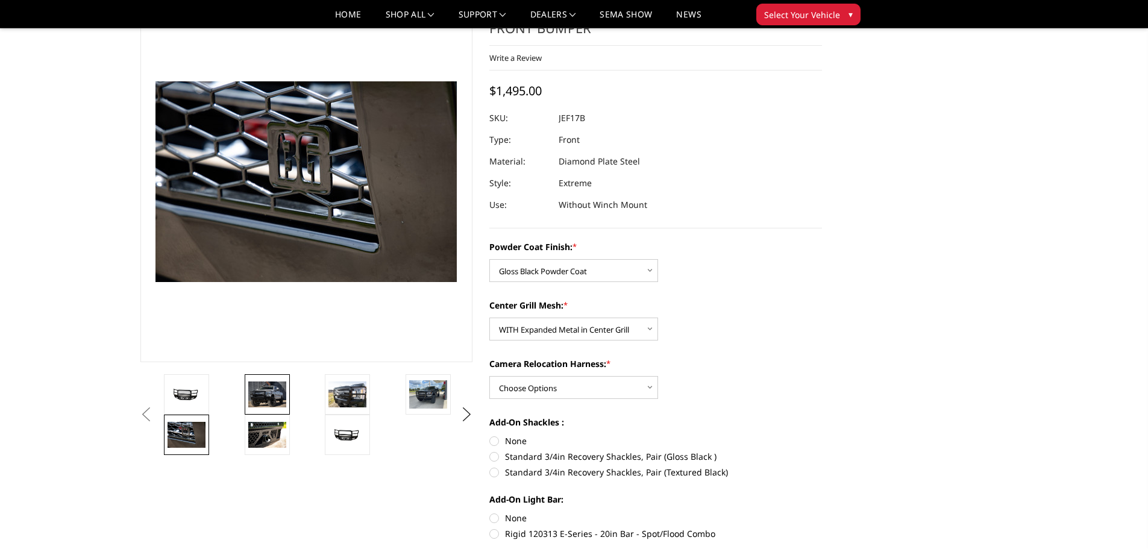
click at [256, 407] on link at bounding box center [267, 394] width 45 height 40
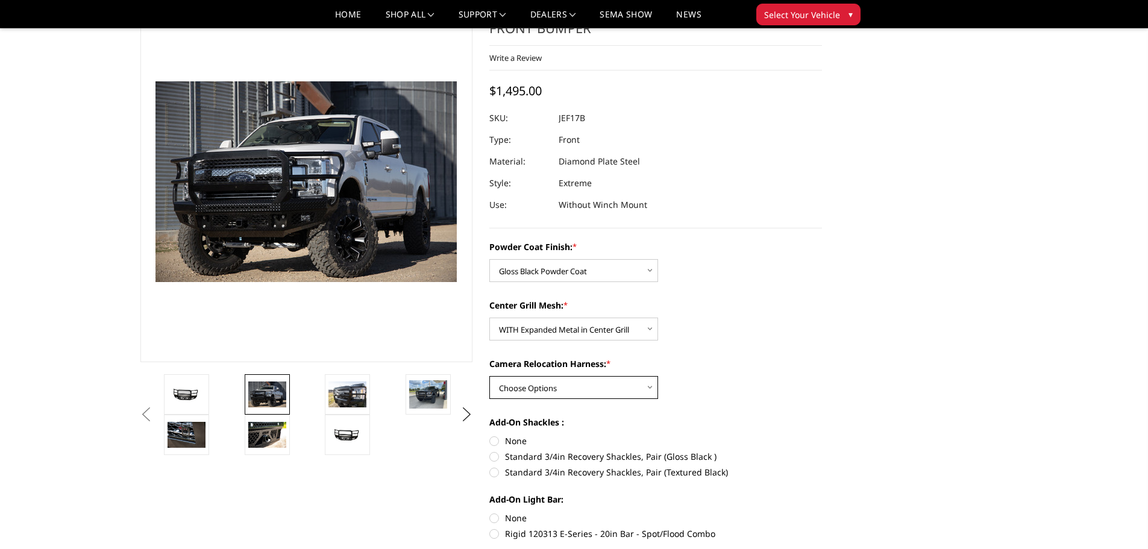
click at [595, 396] on select "Choose Options WITH Camera Relocation Harness WITHOUT Camera Relocation Harness" at bounding box center [573, 387] width 169 height 23
click at [489, 376] on select "Choose Options WITH Camera Relocation Harness WITHOUT Camera Relocation Harness" at bounding box center [573, 387] width 169 height 23
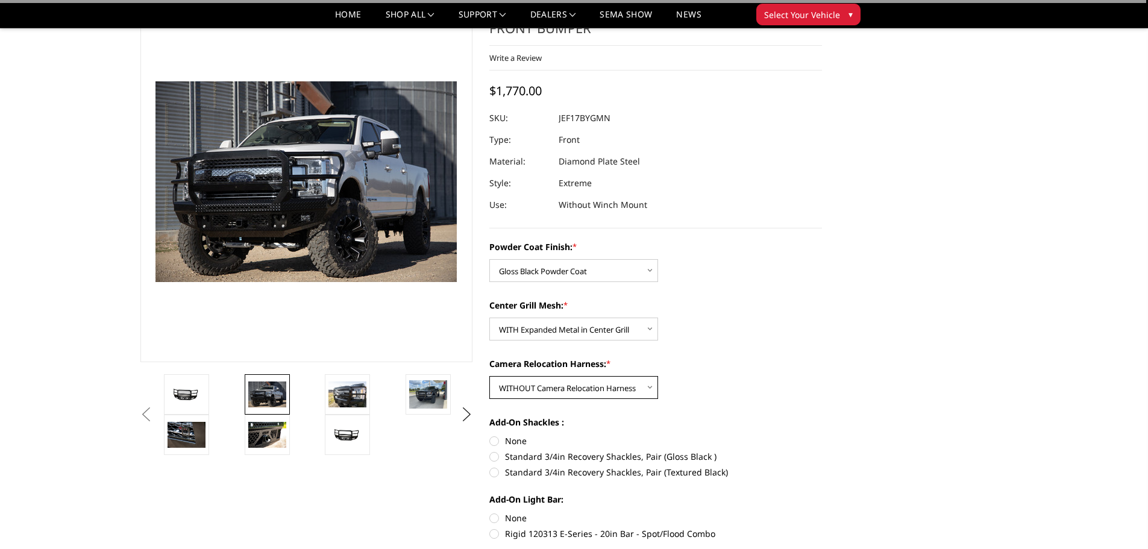
scroll to position [121, 0]
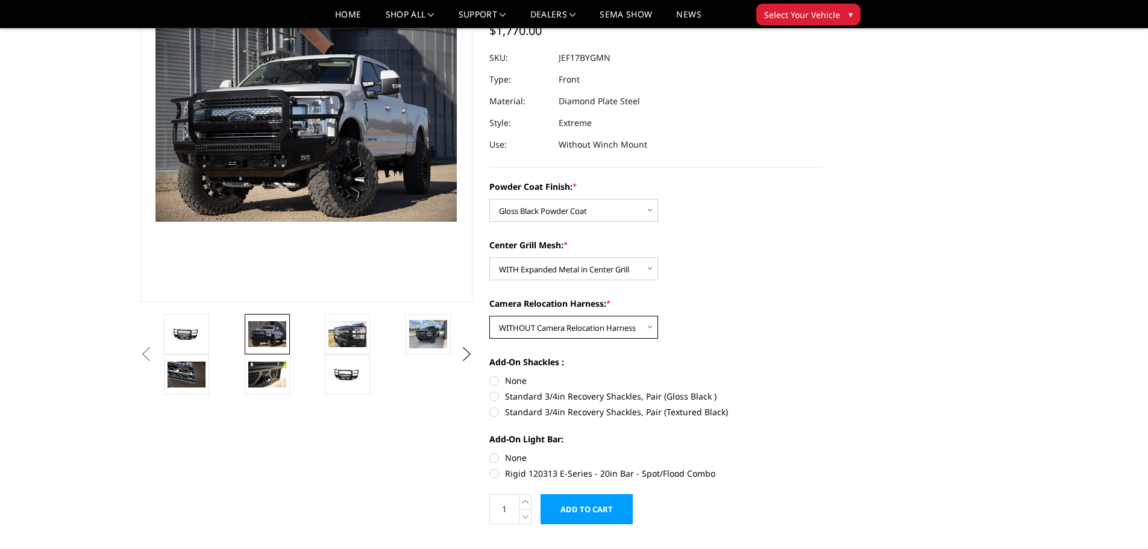
click at [609, 333] on select "Choose Options WITH Camera Relocation Harness WITHOUT Camera Relocation Harness" at bounding box center [573, 327] width 169 height 23
click at [489, 316] on select "Choose Options WITH Camera Relocation Harness WITHOUT Camera Relocation Harness" at bounding box center [573, 327] width 169 height 23
click at [592, 327] on select "Choose Options WITH Camera Relocation Harness WITHOUT Camera Relocation Harness" at bounding box center [573, 327] width 169 height 23
select select "3227"
click at [489, 316] on select "Choose Options WITH Camera Relocation Harness WITHOUT Camera Relocation Harness" at bounding box center [573, 327] width 169 height 23
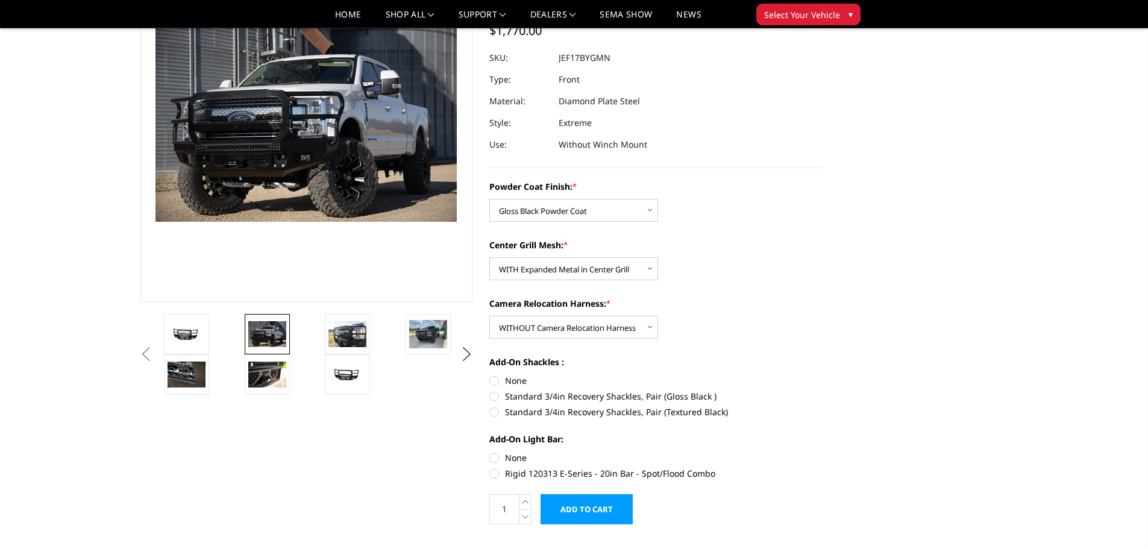
click at [528, 377] on label "None" at bounding box center [655, 380] width 333 height 13
click at [490, 375] on input "None" at bounding box center [489, 374] width 1 height 1
radio input "true"
click at [504, 471] on label "Rigid 120313 E-Series - 20in Bar - Spot/Flood Combo" at bounding box center [655, 473] width 333 height 13
click at [822, 452] on input "Rigid 120313 E-Series - 20in Bar - Spot/Flood Combo" at bounding box center [822, 451] width 1 height 1
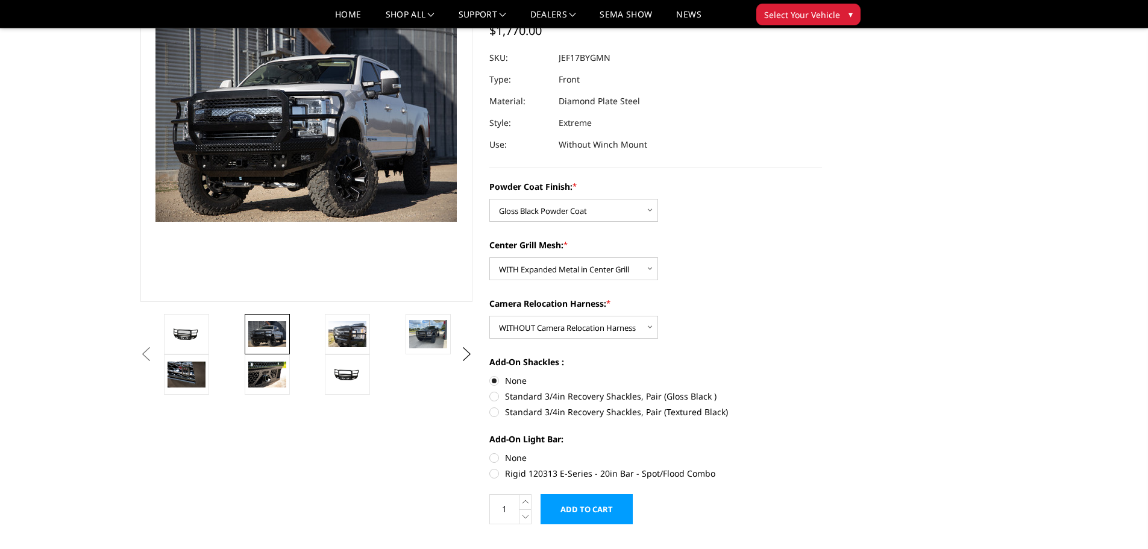
radio input "true"
click at [510, 459] on label "None" at bounding box center [655, 457] width 333 height 13
click at [490, 452] on input "None" at bounding box center [489, 451] width 1 height 1
radio input "true"
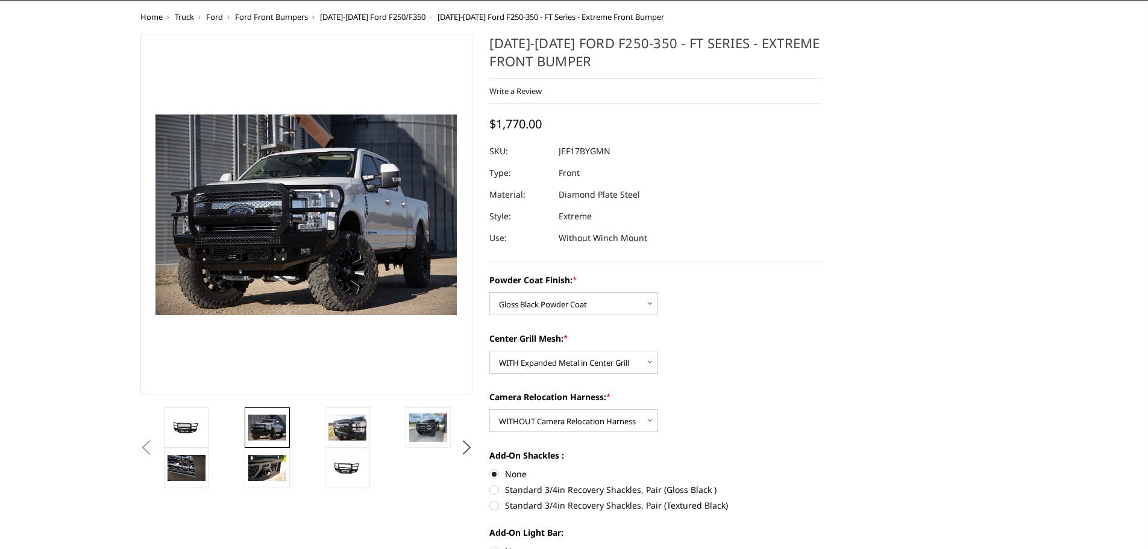
scroll to position [0, 0]
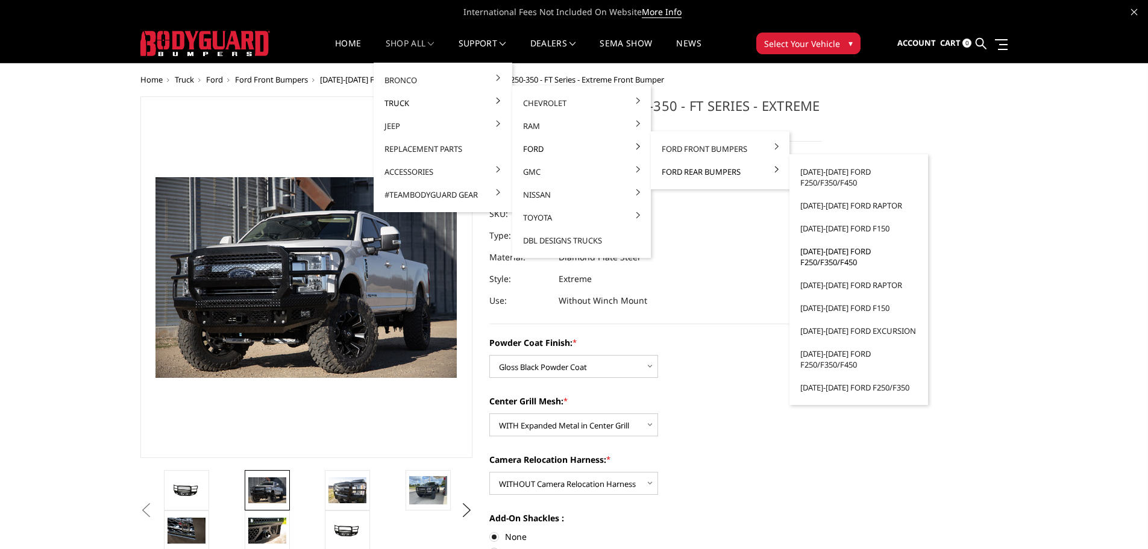
click at [840, 255] on link "[DATE]-[DATE] Ford F250/F350/F450" at bounding box center [858, 257] width 129 height 34
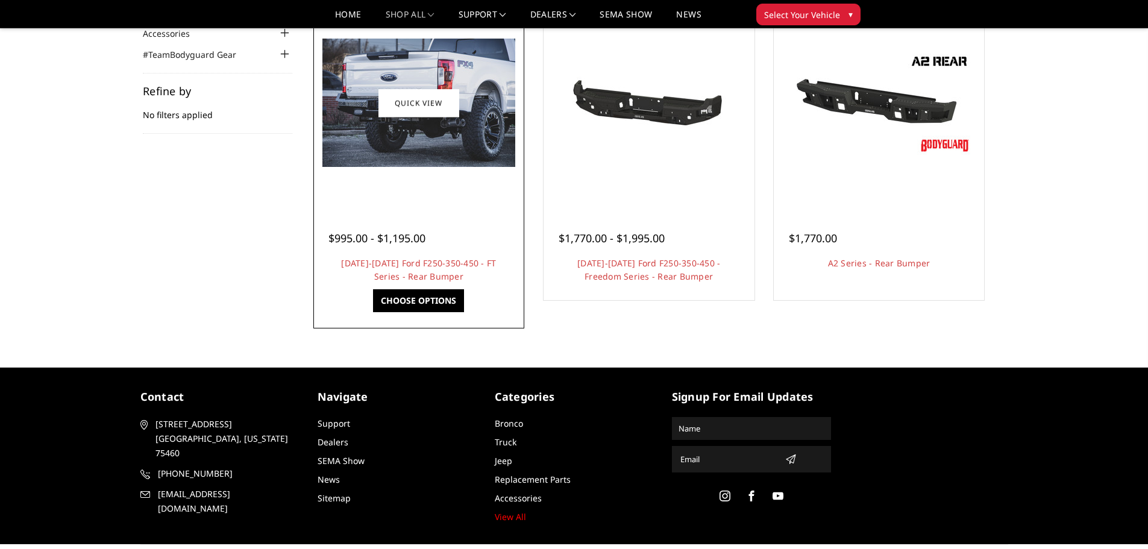
scroll to position [181, 0]
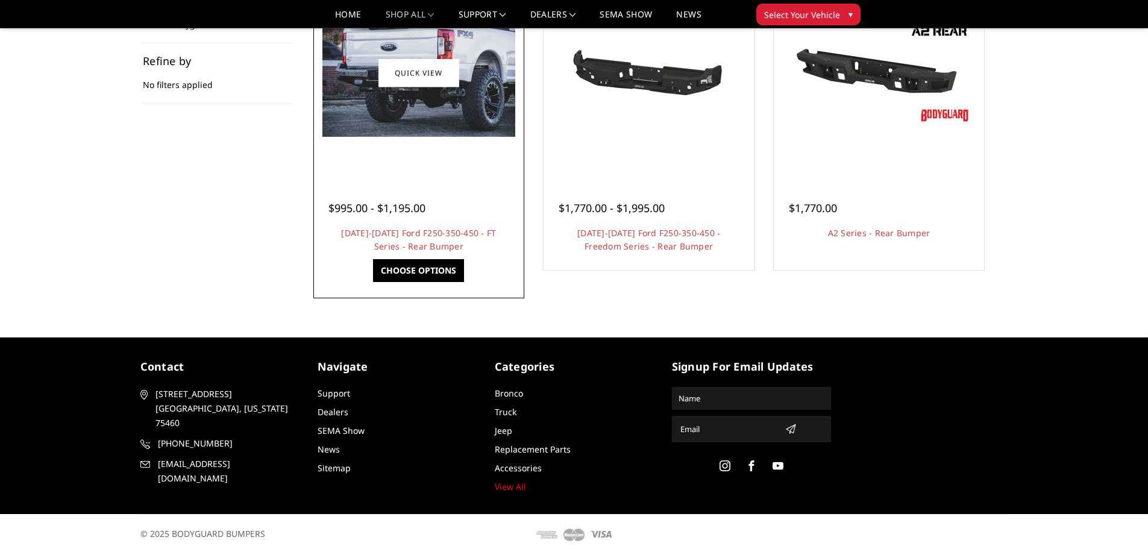
click at [477, 175] on div "$995.00 - $1,195.00 [DATE]-[DATE] Ford F250-350-450 - FT Series - Rear Bumper O…" at bounding box center [418, 221] width 205 height 92
click at [440, 264] on link "Choose Options" at bounding box center [418, 270] width 91 height 23
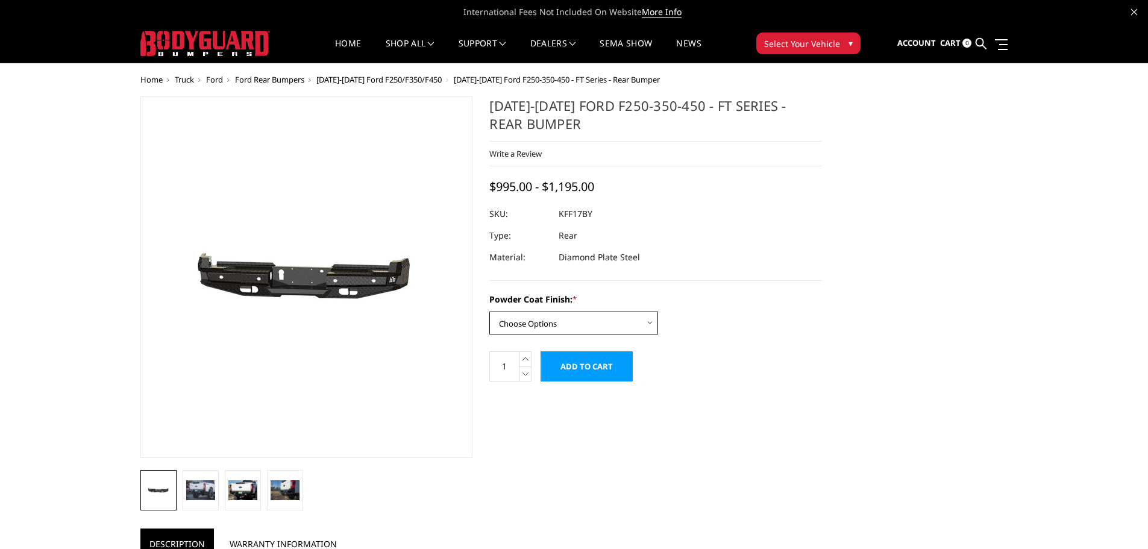
click at [567, 320] on select "Choose Options Bare Metal Gloss Black Powder Coat Textured Black Powder Coat" at bounding box center [573, 322] width 169 height 23
select select "3409"
click at [489, 311] on select "Choose Options Bare Metal Gloss Black Powder Coat Textured Black Powder Coat" at bounding box center [573, 322] width 169 height 23
click at [216, 481] on link at bounding box center [201, 490] width 36 height 40
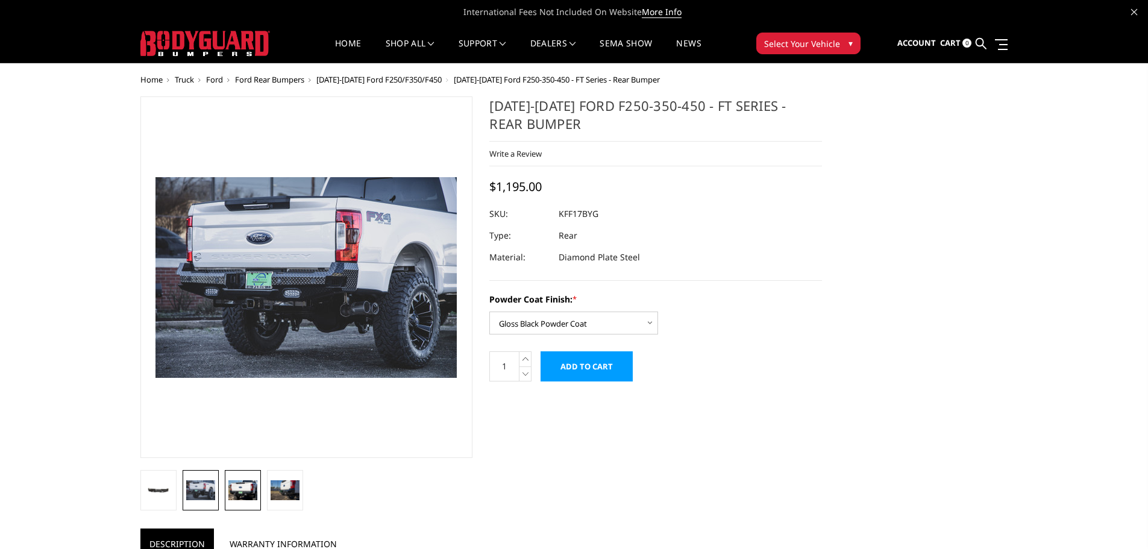
click at [226, 481] on link at bounding box center [243, 490] width 36 height 40
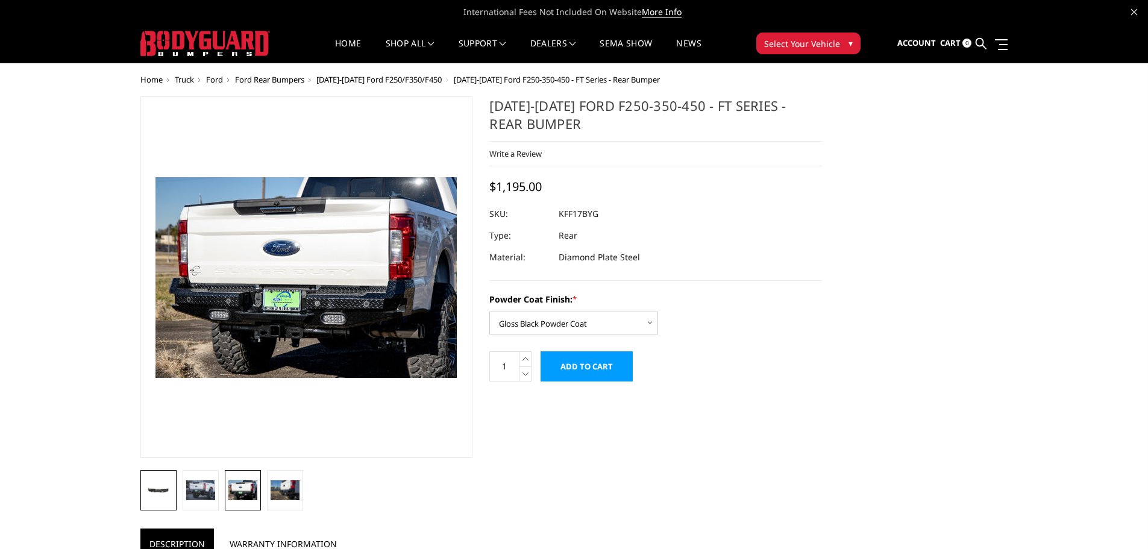
click at [161, 487] on img at bounding box center [158, 490] width 29 height 14
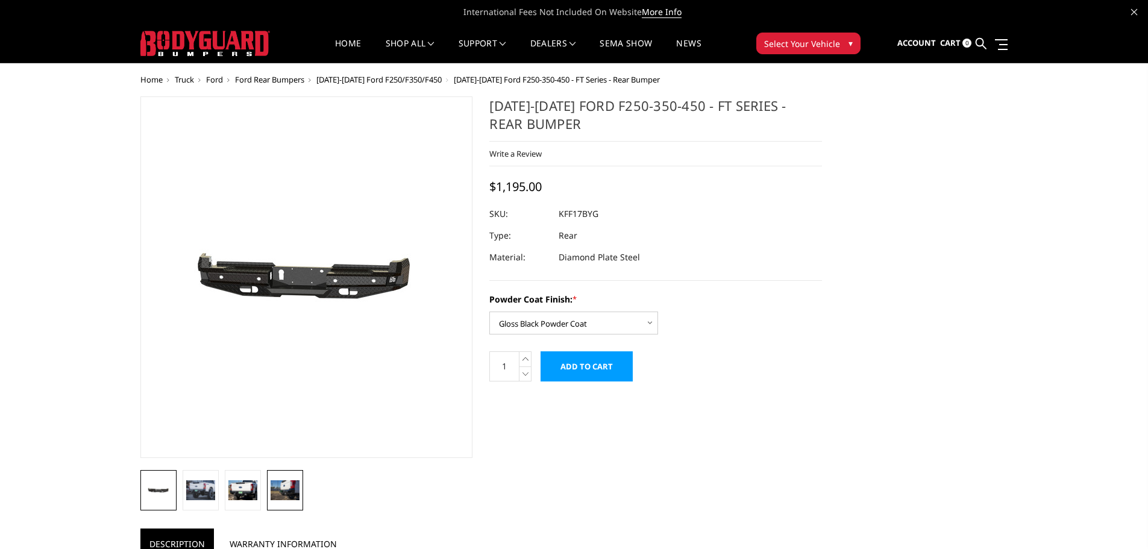
click at [271, 495] on img at bounding box center [285, 489] width 29 height 19
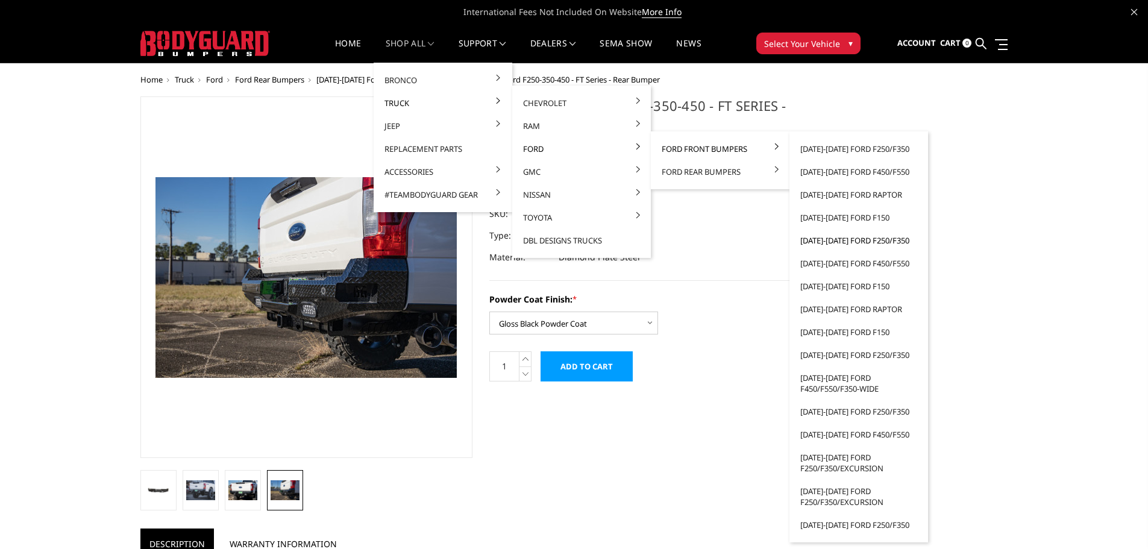
click at [831, 237] on link "[DATE]-[DATE] Ford F250/F350" at bounding box center [858, 240] width 129 height 23
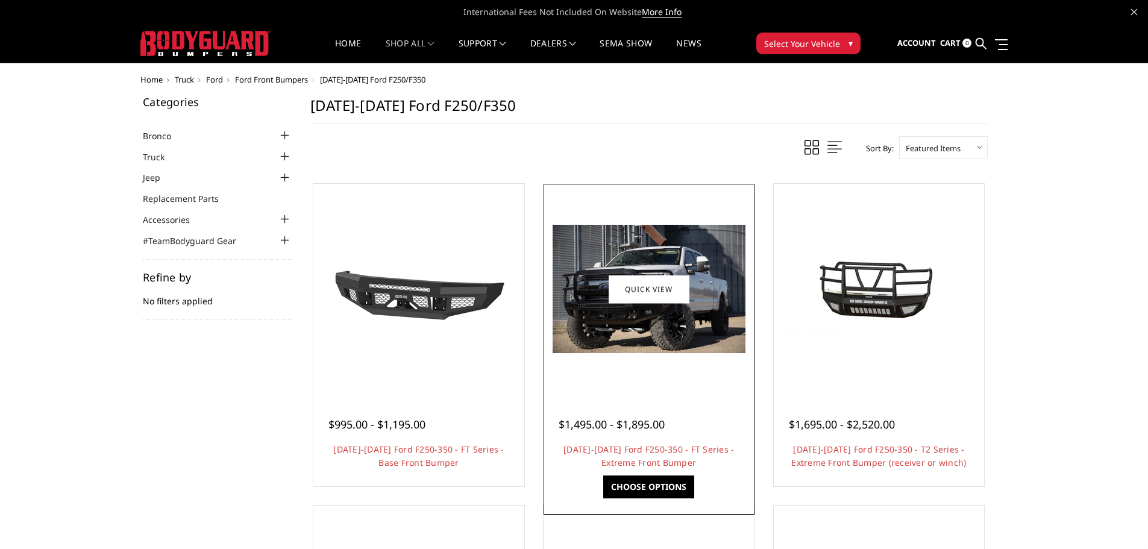
click at [673, 377] on div at bounding box center [648, 289] width 205 height 205
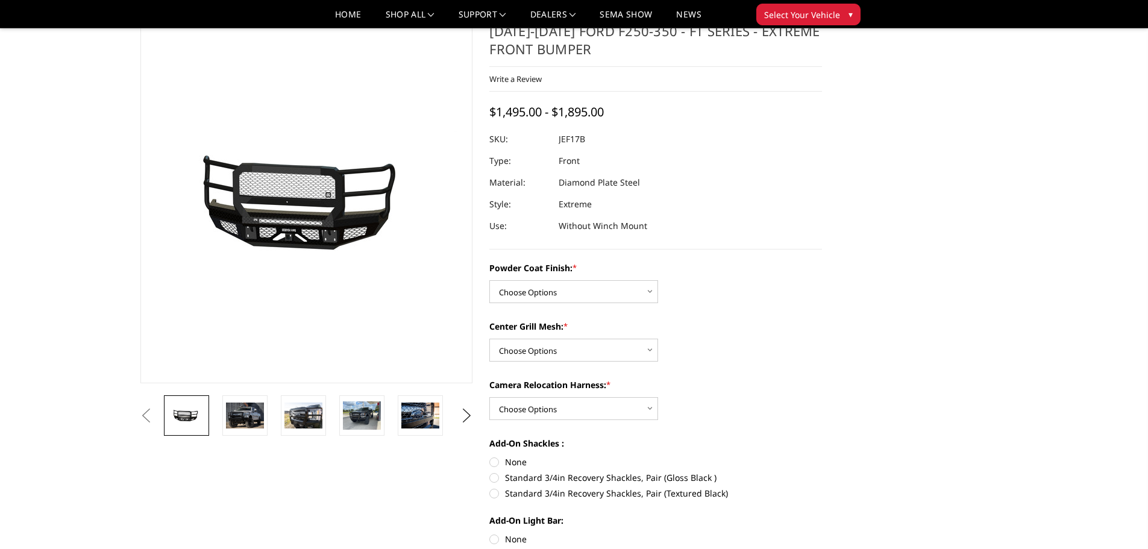
scroll to position [60, 0]
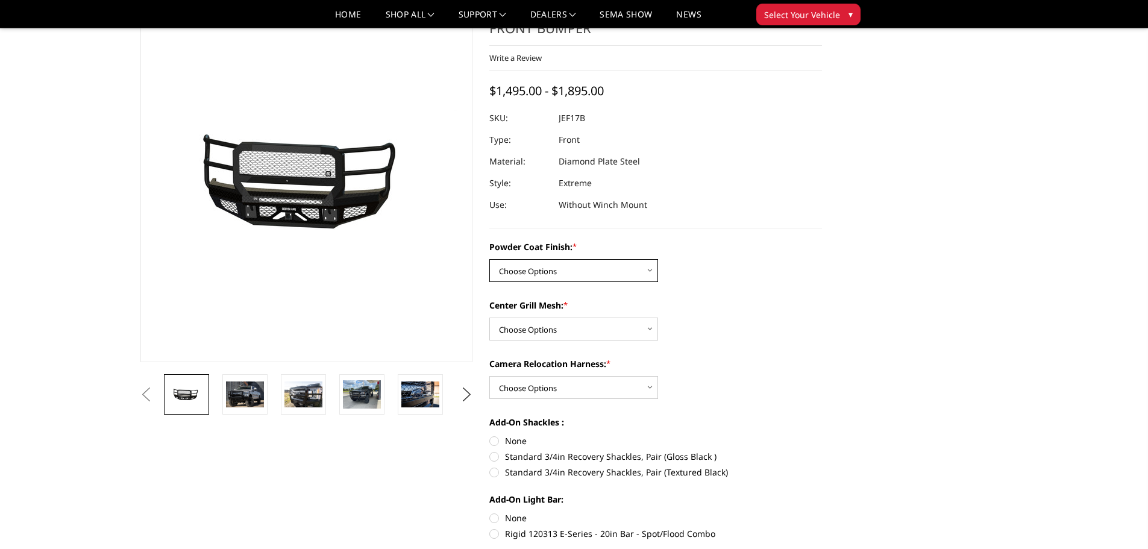
click at [626, 269] on select "Choose Options Bare Metal Gloss Black Powder Coat Textured Black Powder Coat" at bounding box center [573, 270] width 169 height 23
select select "3222"
click at [489, 259] on select "Choose Options Bare Metal Gloss Black Powder Coat Textured Black Powder Coat" at bounding box center [573, 270] width 169 height 23
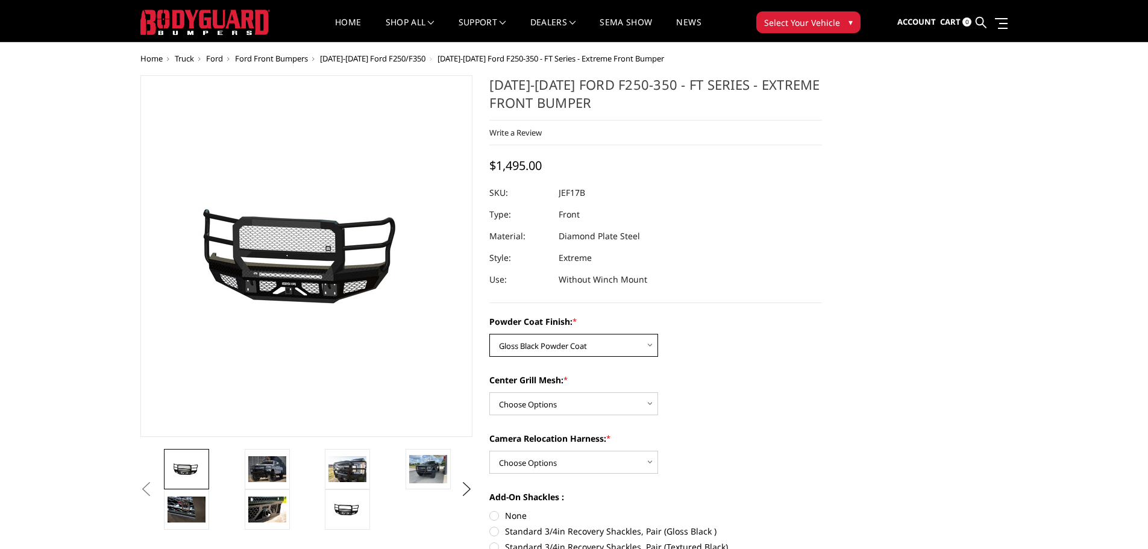
scroll to position [0, 0]
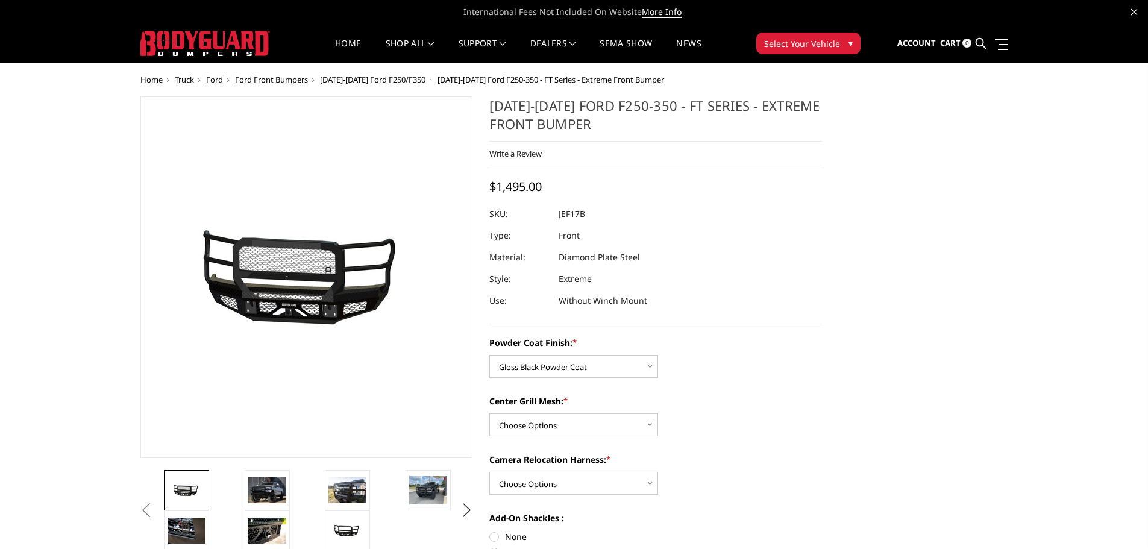
click at [602, 412] on div "Center Grill Mesh: * Choose Options WITH Expanded Metal in Center Grill WITHOUT…" at bounding box center [655, 416] width 333 height 42
click at [602, 413] on select "Choose Options WITH Expanded Metal in Center Grill WITHOUT Expanded Metal in Ce…" at bounding box center [573, 424] width 169 height 23
select select "3224"
click at [489, 413] on select "Choose Options WITH Expanded Metal in Center Grill WITHOUT Expanded Metal in Ce…" at bounding box center [573, 424] width 169 height 23
click at [575, 478] on select "Choose Options WITH Camera Relocation Harness WITHOUT Camera Relocation Harness" at bounding box center [573, 483] width 169 height 23
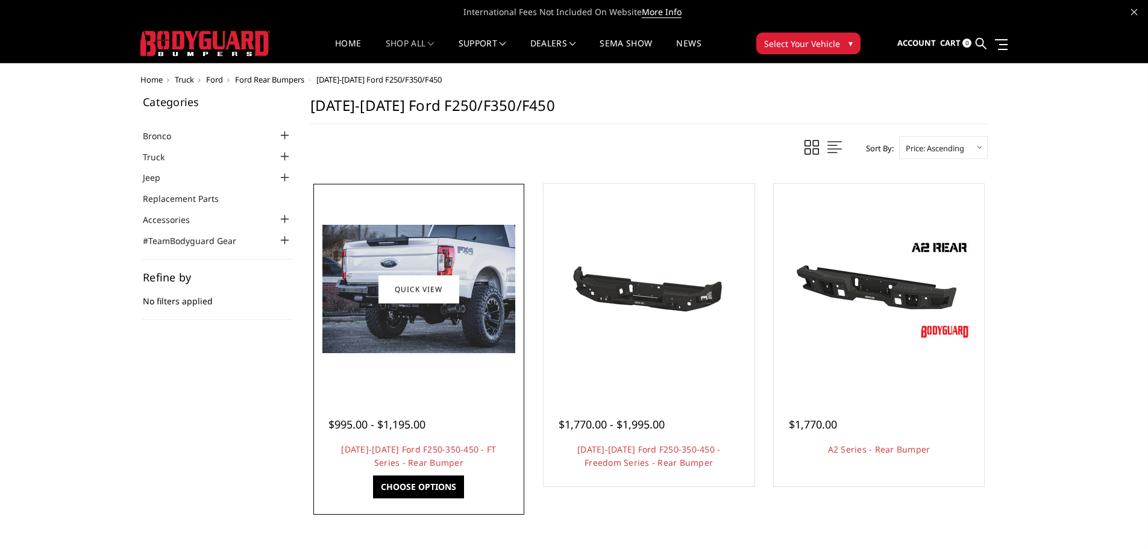
click at [426, 346] on img at bounding box center [418, 289] width 193 height 128
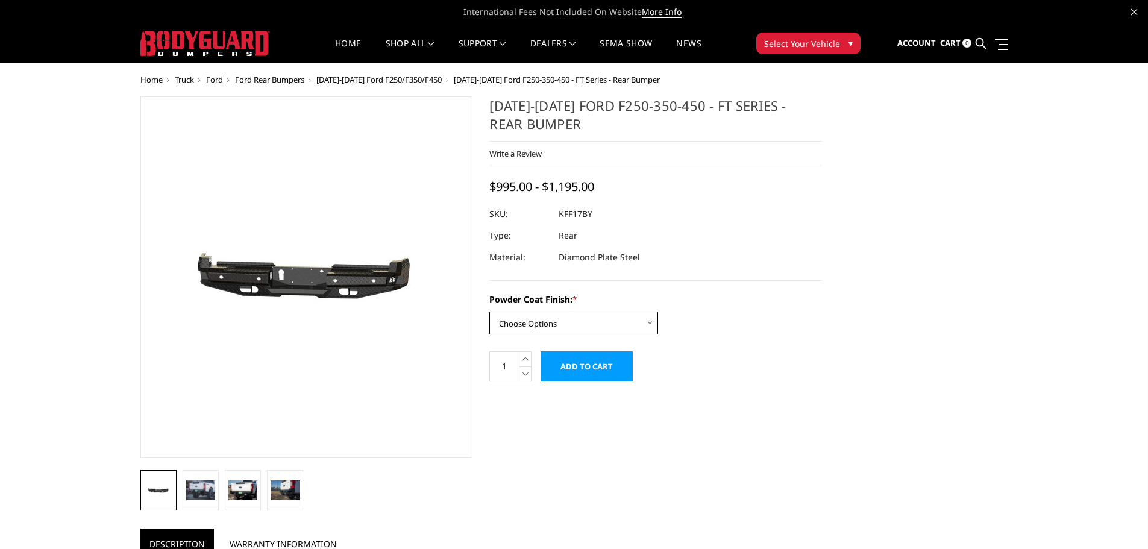
click at [580, 328] on select "Choose Options Bare Metal Gloss Black Powder Coat Textured Black Powder Coat" at bounding box center [573, 322] width 169 height 23
select select "3409"
click at [489, 311] on select "Choose Options Bare Metal Gloss Black Powder Coat Textured Black Powder Coat" at bounding box center [573, 322] width 169 height 23
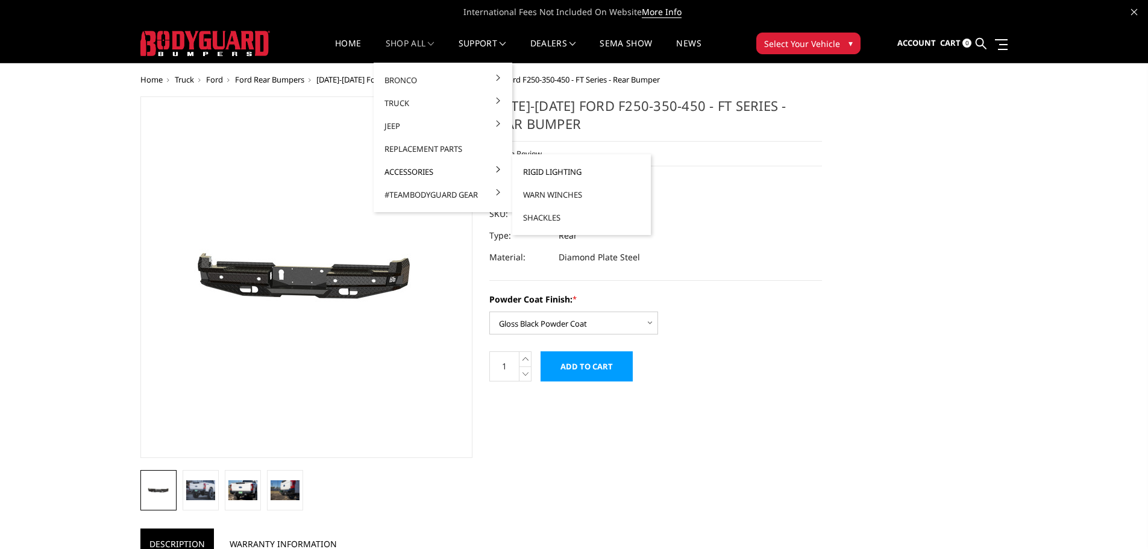
click at [554, 168] on link "Rigid Lighting" at bounding box center [581, 171] width 129 height 23
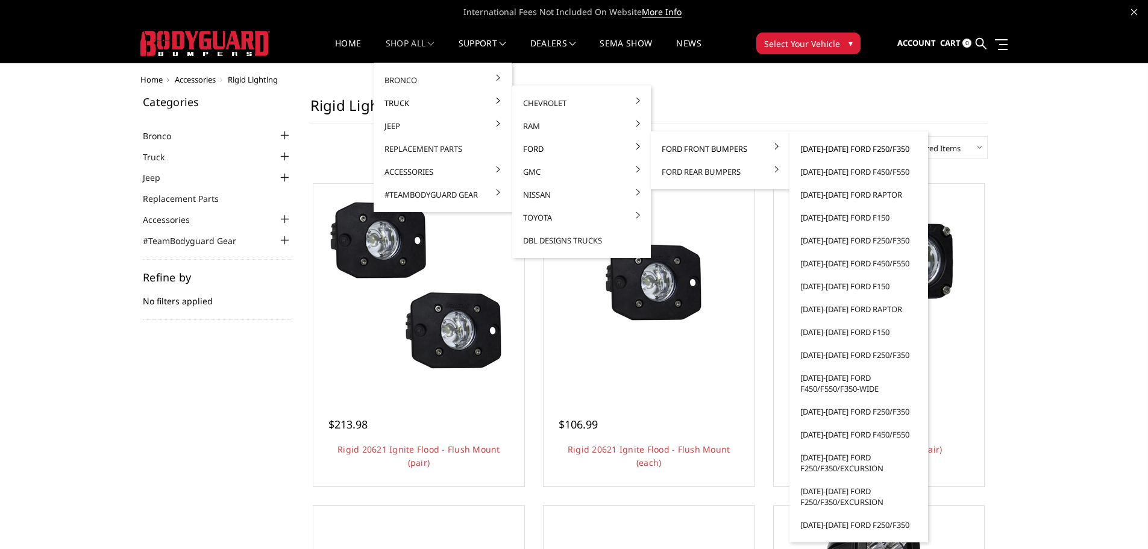
click at [880, 147] on link "[DATE]-[DATE] Ford F250/F350" at bounding box center [858, 148] width 129 height 23
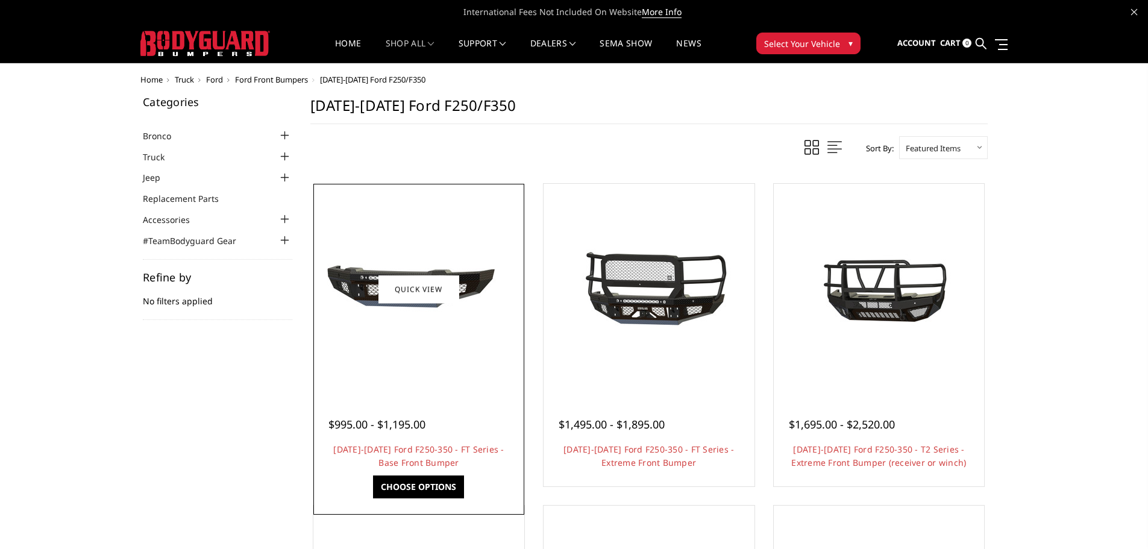
click at [428, 237] on div at bounding box center [418, 289] width 205 height 205
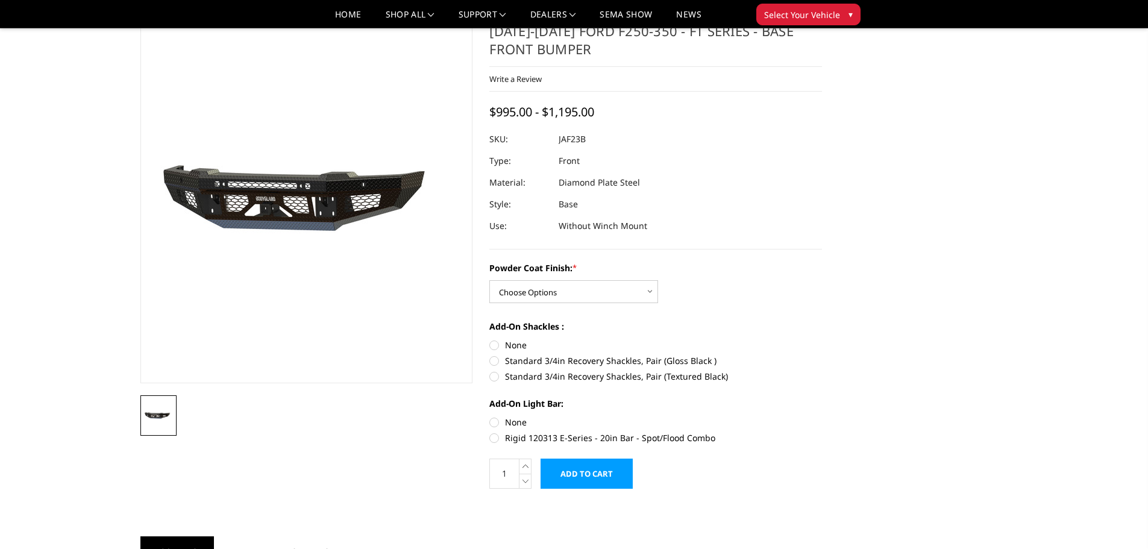
scroll to position [60, 0]
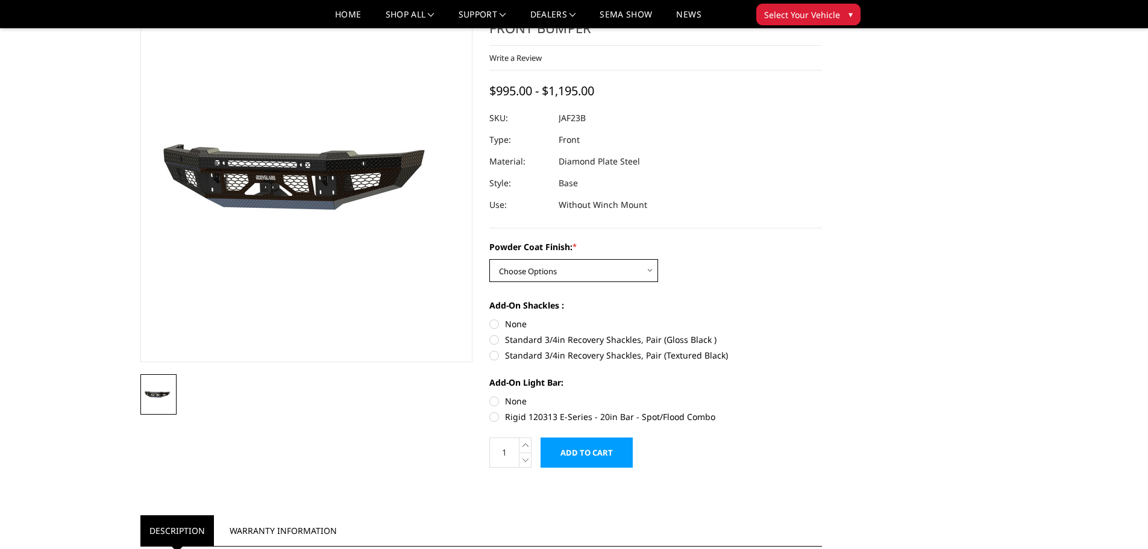
click at [568, 273] on select "Choose Options Bare Metal Gloss Black Powder Coat Textured Black Powder Coat" at bounding box center [573, 270] width 169 height 23
click at [489, 259] on select "Choose Options Bare Metal Gloss Black Powder Coat Textured Black Powder Coat" at bounding box center [573, 270] width 169 height 23
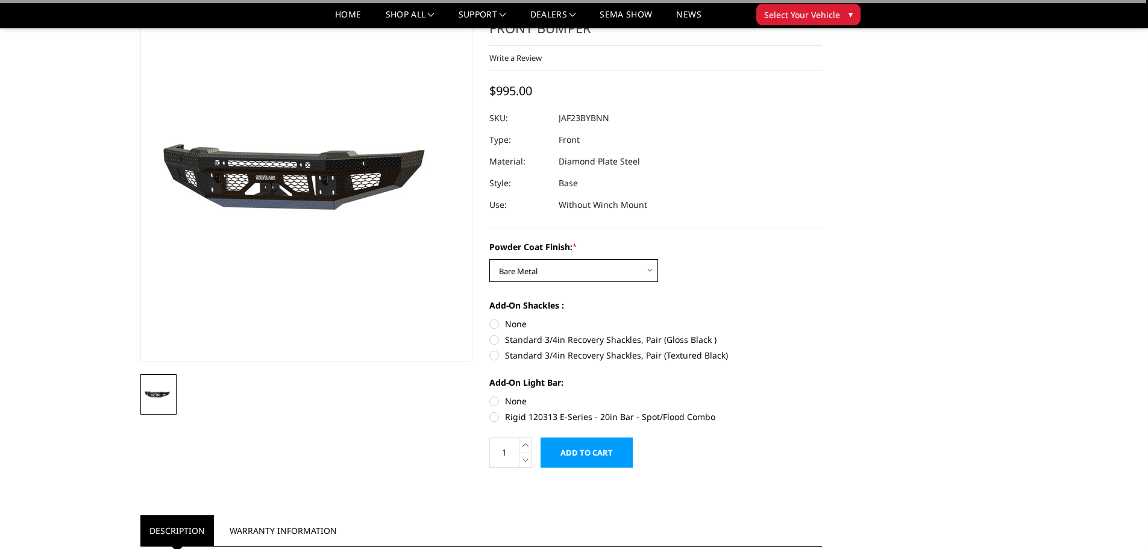
click at [562, 269] on select "Choose Options Bare Metal Gloss Black Powder Coat Textured Black Powder Coat" at bounding box center [573, 270] width 169 height 23
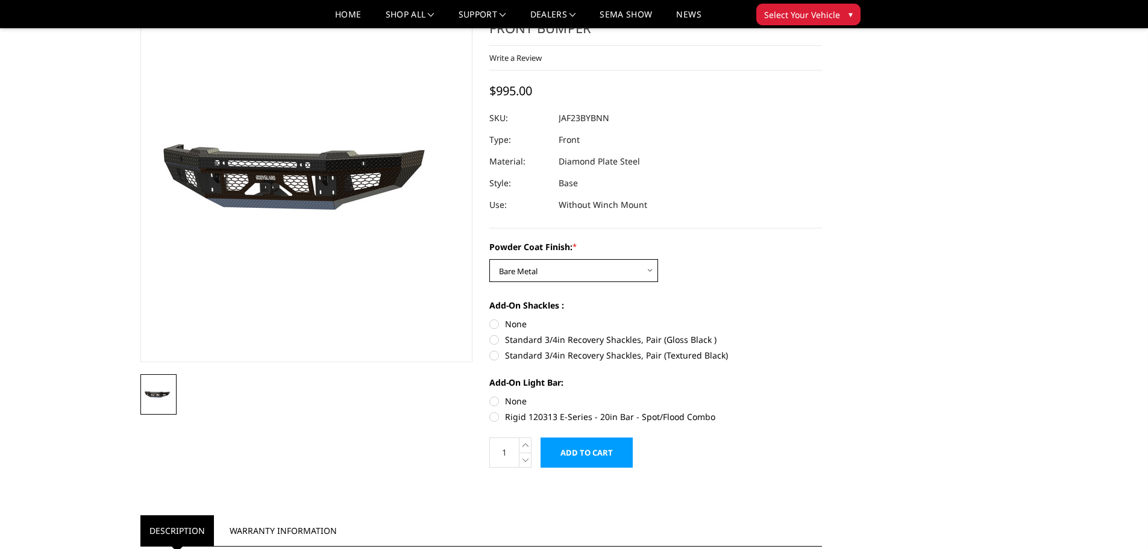
select select "3379"
click at [489, 259] on select "Choose Options Bare Metal Gloss Black Powder Coat Textured Black Powder Coat" at bounding box center [573, 270] width 169 height 23
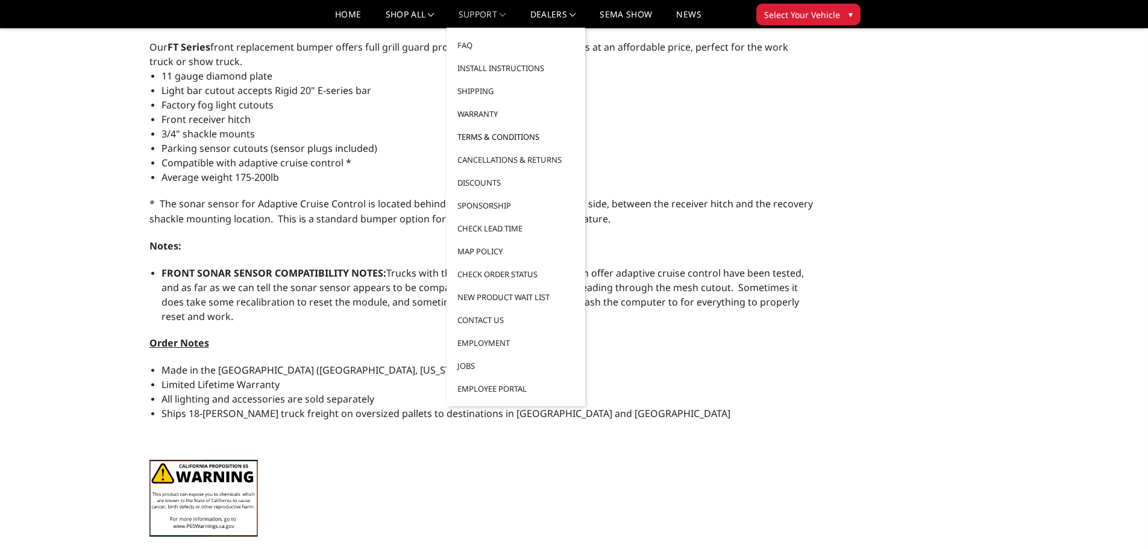
scroll to position [600, 0]
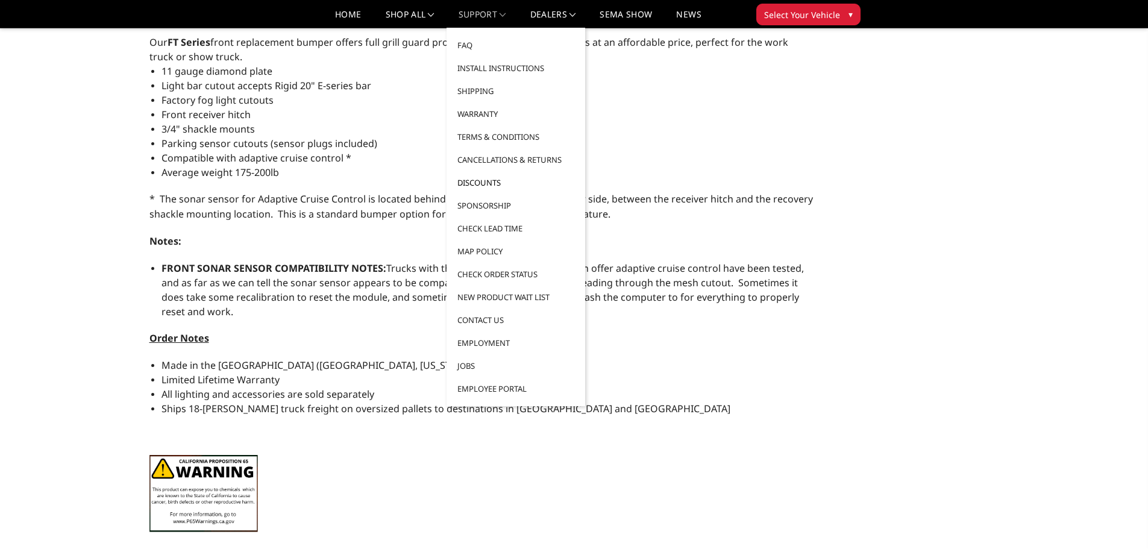
click at [486, 177] on link "Discounts" at bounding box center [515, 182] width 129 height 23
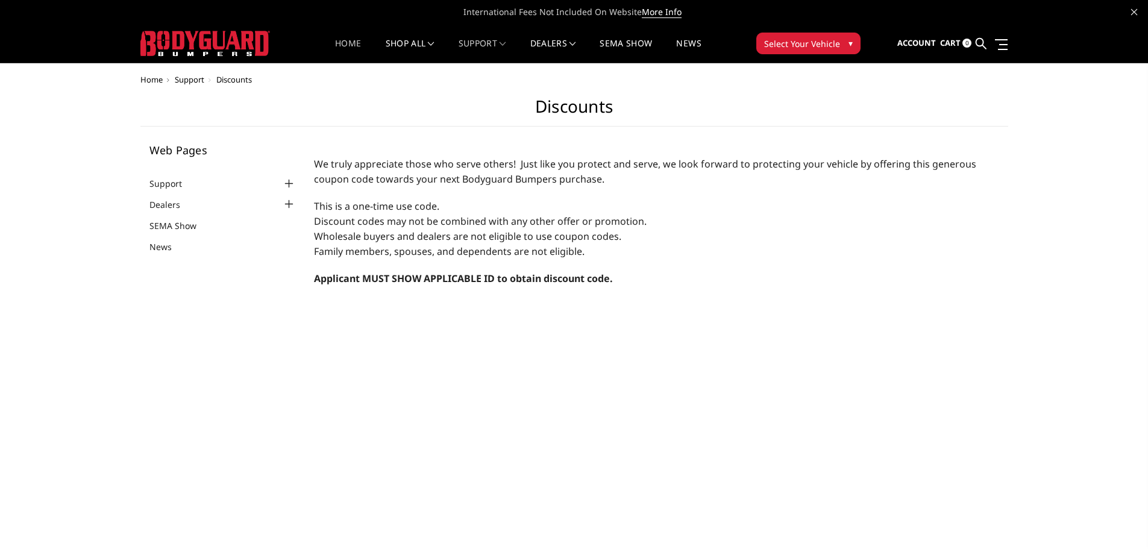
click at [358, 42] on li "Home" at bounding box center [348, 50] width 50 height 23
click at [344, 42] on link "Home" at bounding box center [348, 50] width 26 height 23
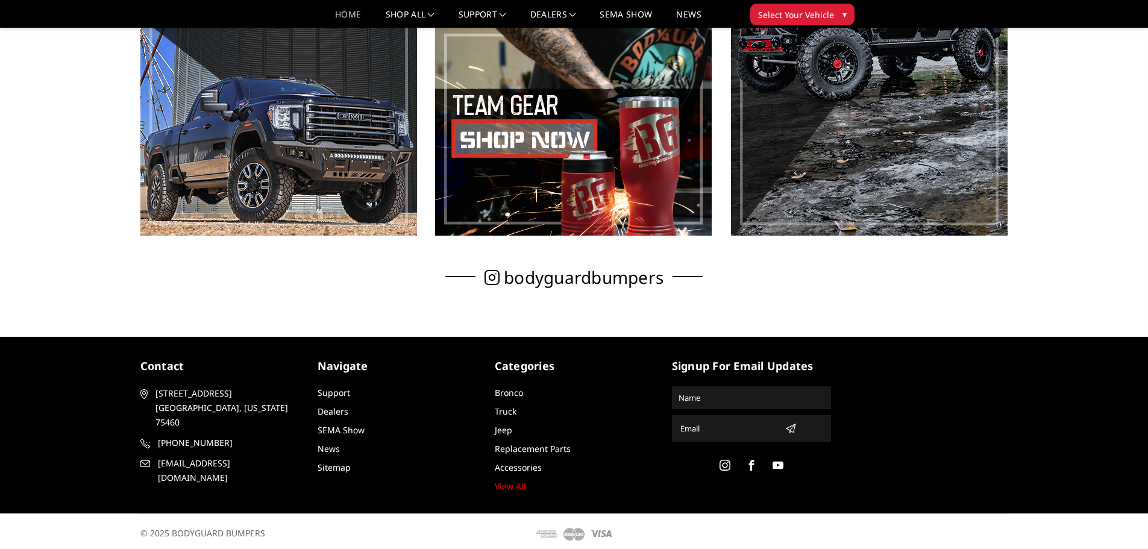
scroll to position [850, 0]
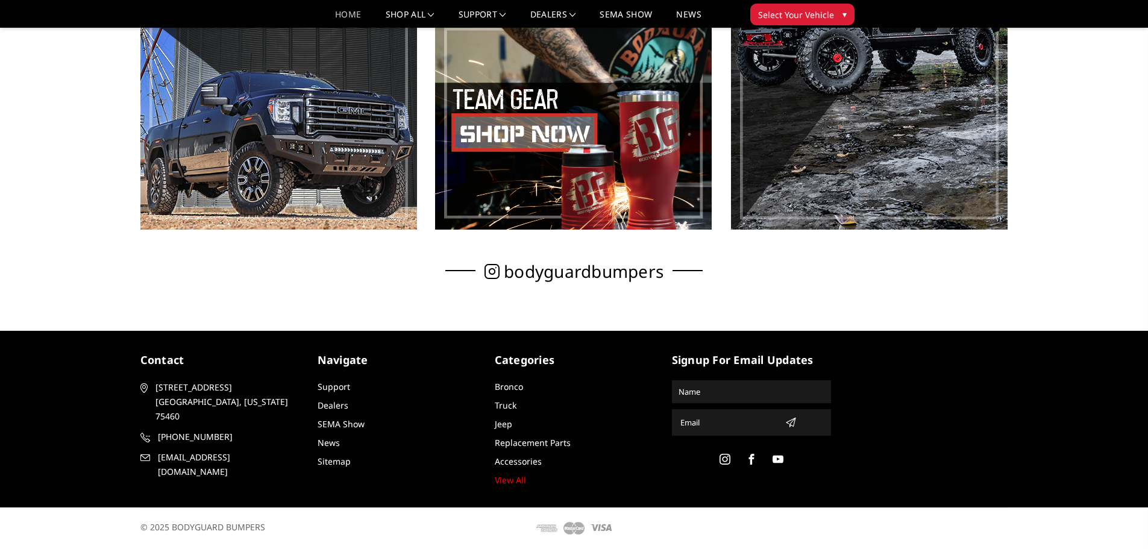
click at [803, 19] on span "Select Your Vehicle" at bounding box center [796, 14] width 76 height 13
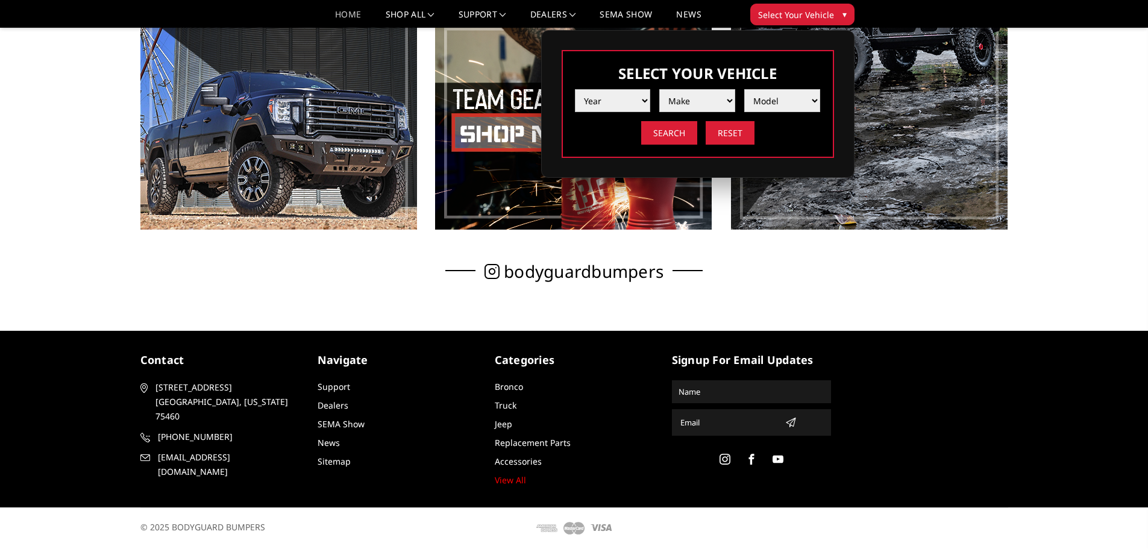
click at [642, 96] on select "Year [DATE] 2024 2023 2022 2021 2020 2019 2018 2017 2016 2015 2014 2013 2012 20…" at bounding box center [613, 100] width 76 height 23
select select "yr_2024"
click at [575, 89] on select "Year [DATE] 2024 2023 2022 2021 2020 2019 2018 2017 2016 2015 2014 2013 2012 20…" at bounding box center [613, 100] width 76 height 23
click at [686, 91] on select "Make Chevrolet Ford GMC Ram Toyota" at bounding box center [697, 100] width 76 height 23
select select "mk_ford"
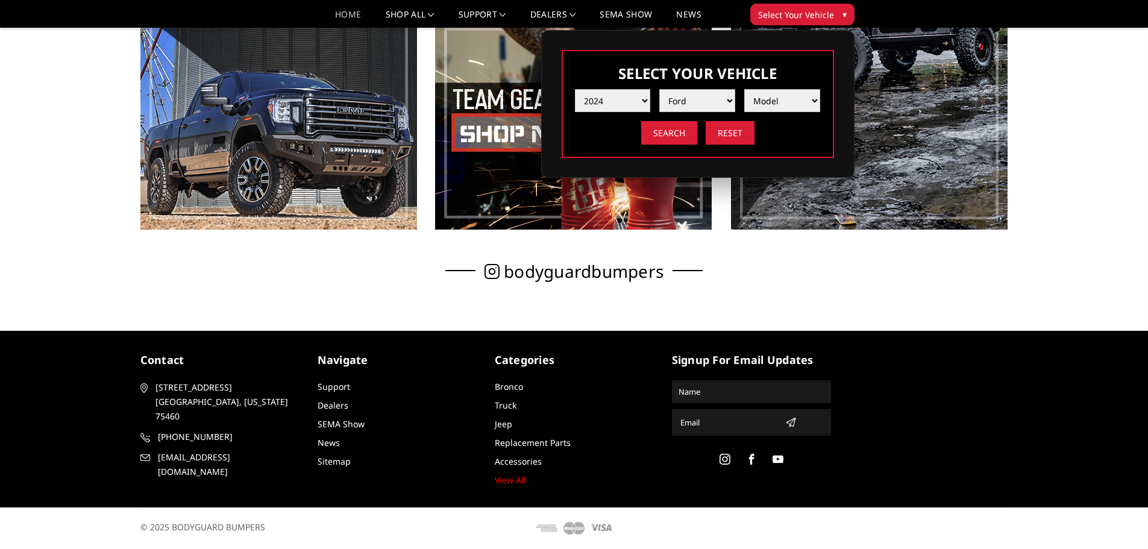
click at [659, 89] on select "Make Chevrolet Ford GMC Ram Toyota" at bounding box center [697, 100] width 76 height 23
drag, startPoint x: 757, startPoint y: 98, endPoint x: 754, endPoint y: 106, distance: 9.0
click at [757, 98] on select "Model F150 F150 Raptor F250 / F350 F450 F550" at bounding box center [782, 100] width 76 height 23
select select "md_f250-f350"
click at [744, 89] on select "Model F150 F150 Raptor F250 / F350 F450 F550" at bounding box center [782, 100] width 76 height 23
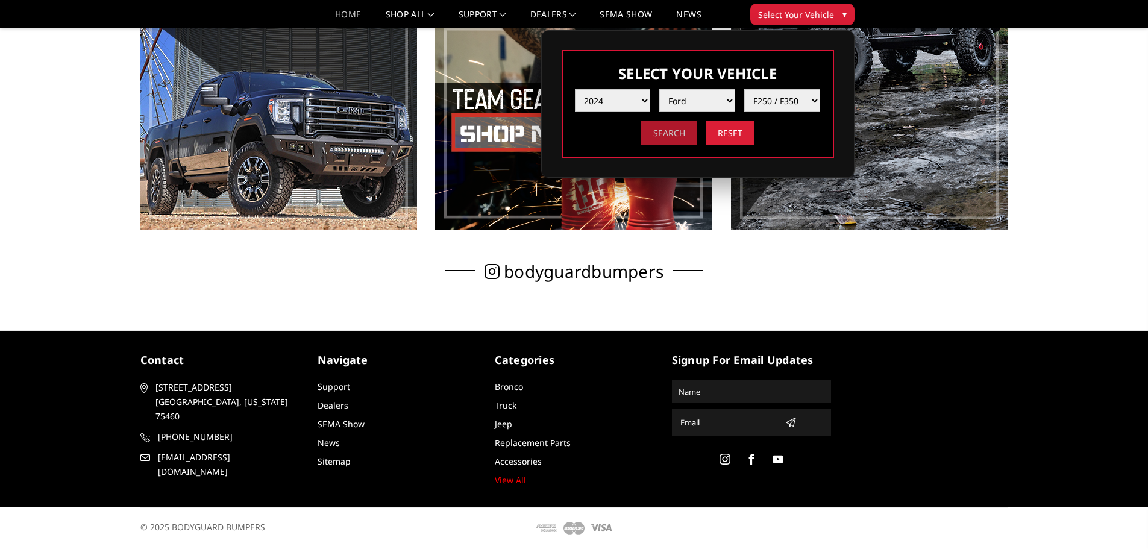
click at [684, 136] on input "Search" at bounding box center [669, 132] width 56 height 23
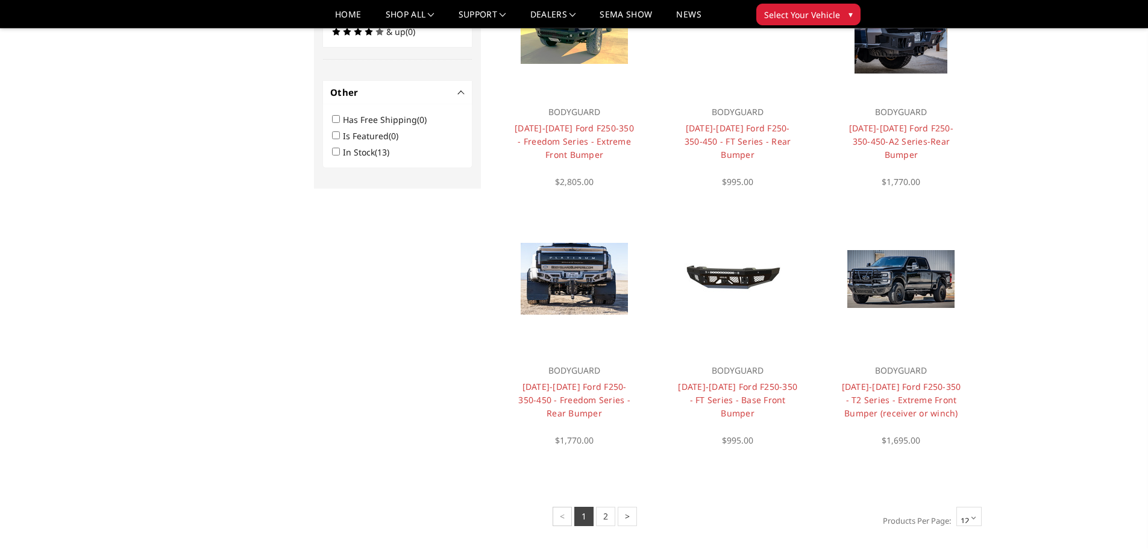
scroll to position [759, 0]
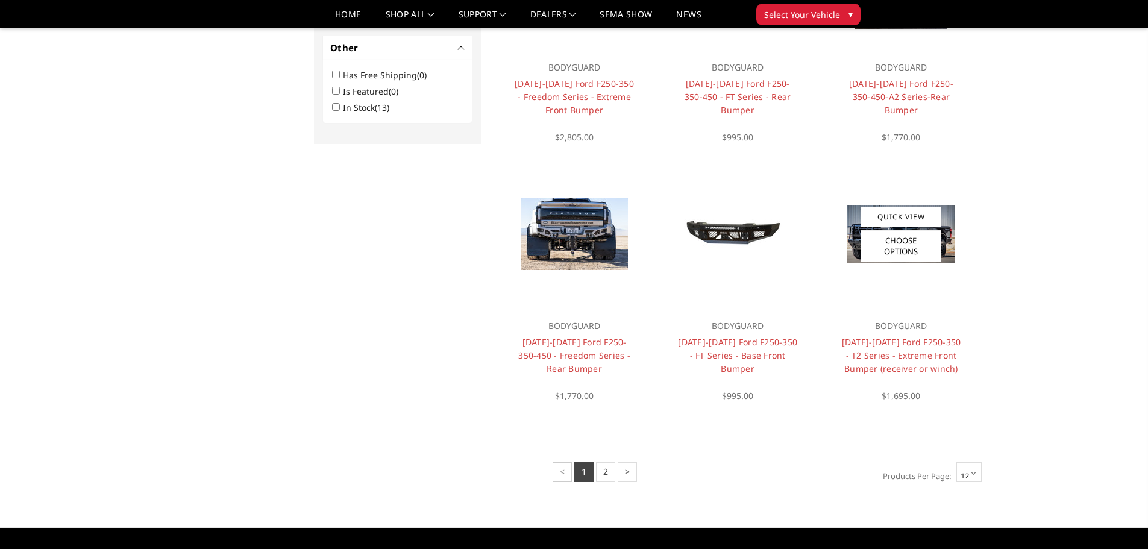
click at [940, 277] on div at bounding box center [900, 233] width 145 height 145
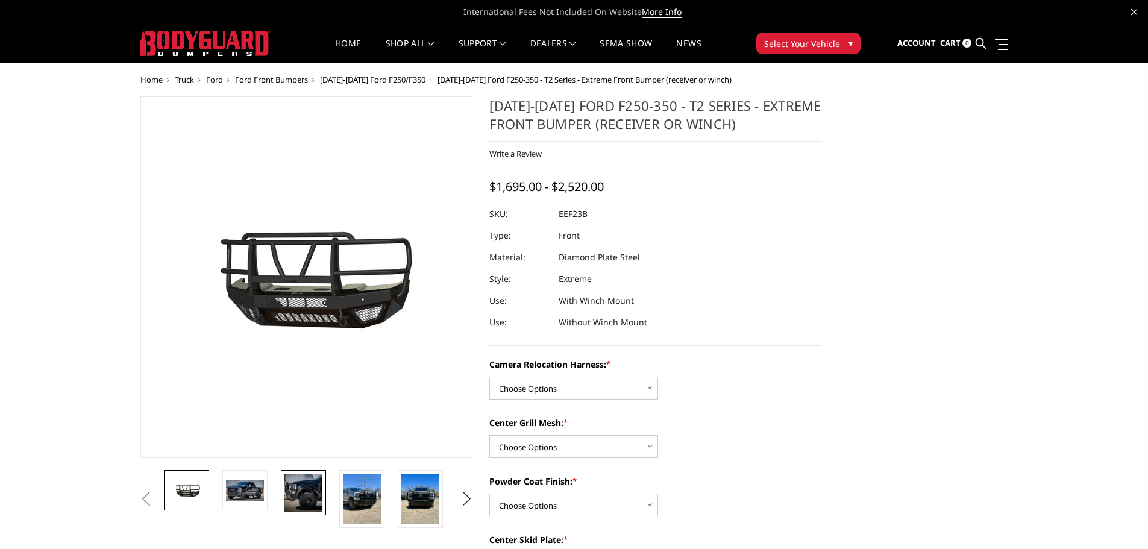
click at [293, 499] on img at bounding box center [303, 493] width 38 height 38
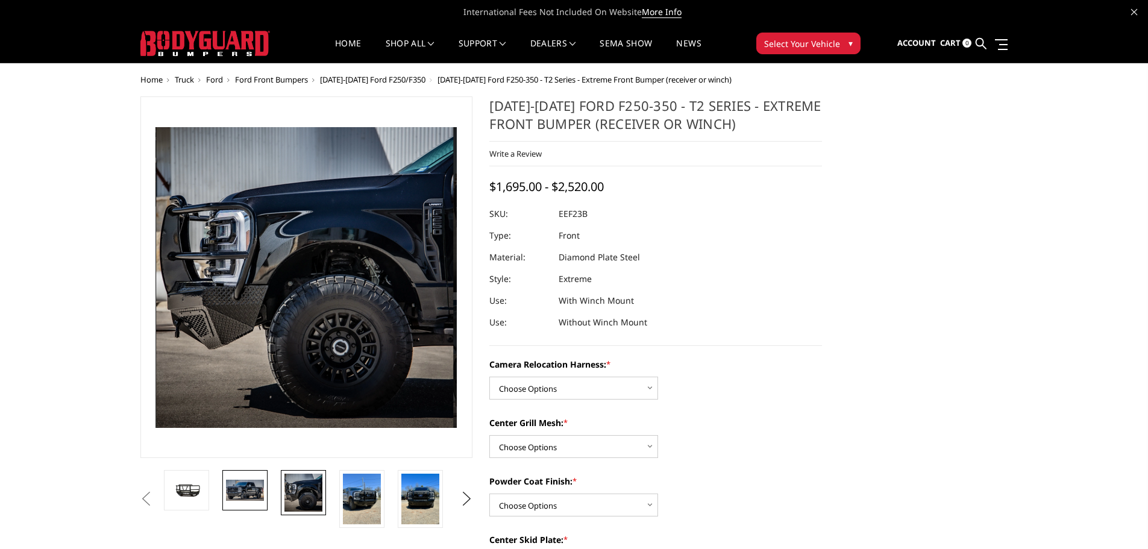
click at [251, 483] on img at bounding box center [245, 490] width 38 height 20
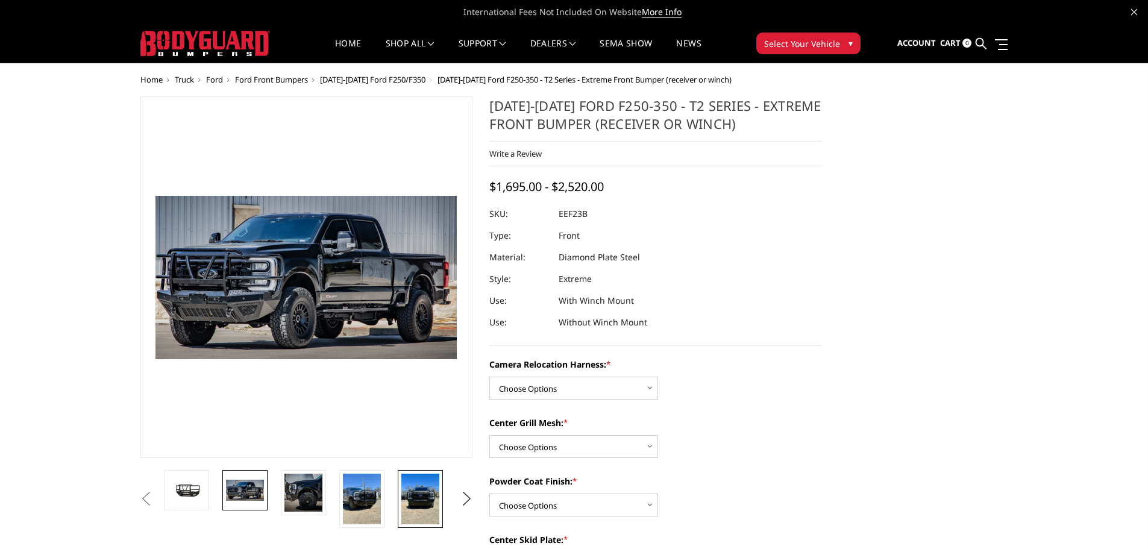
click at [404, 501] on img at bounding box center [420, 499] width 38 height 51
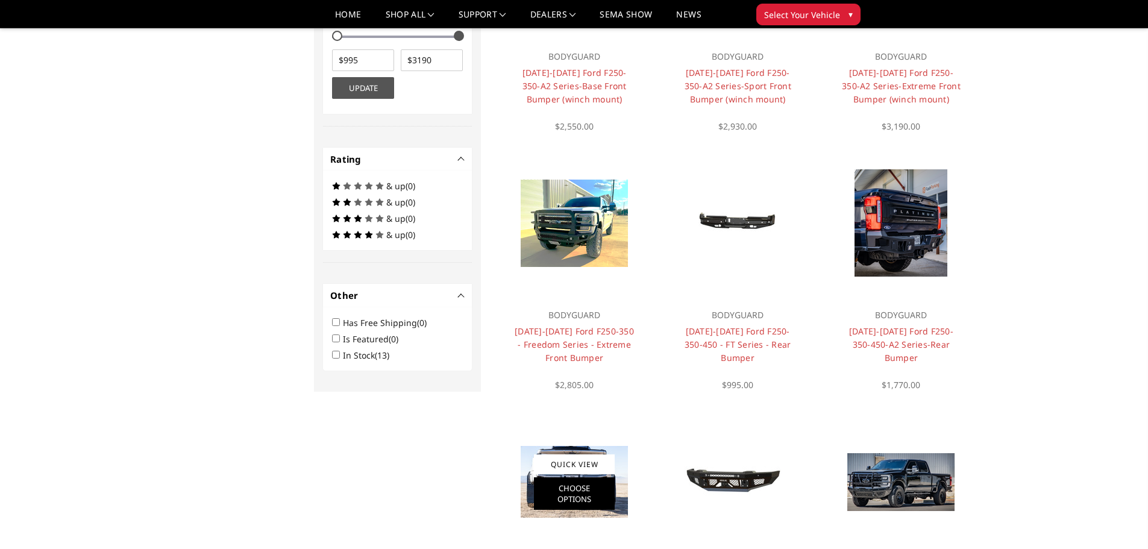
scroll to position [518, 0]
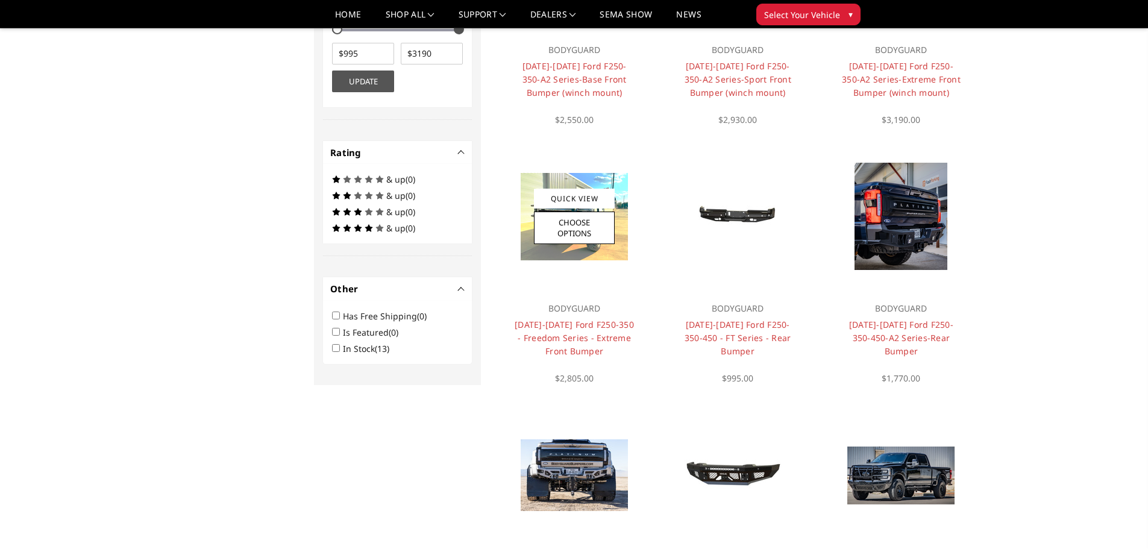
click at [582, 258] on img at bounding box center [574, 216] width 107 height 87
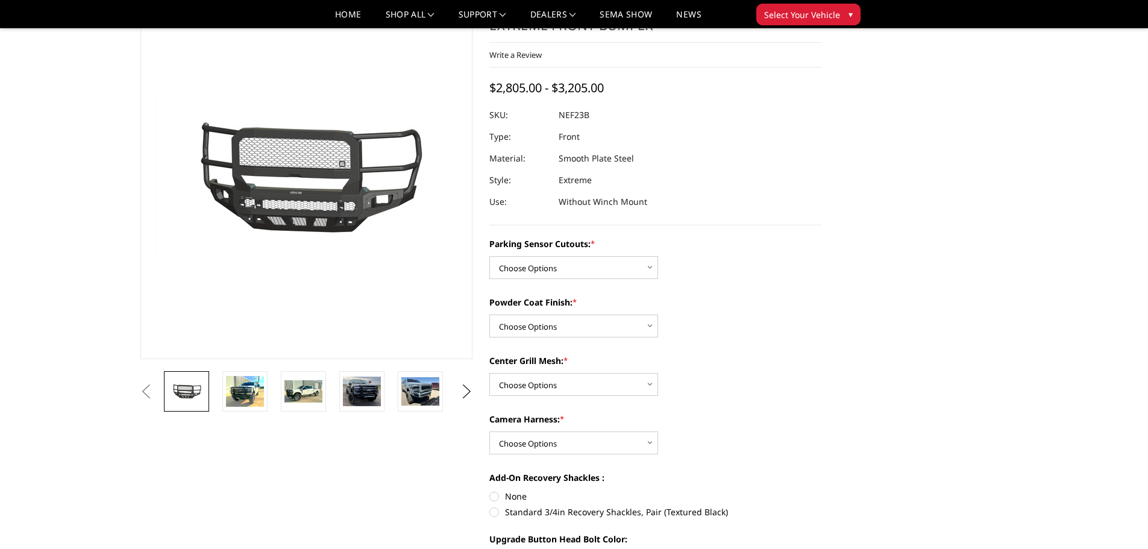
scroll to position [60, 0]
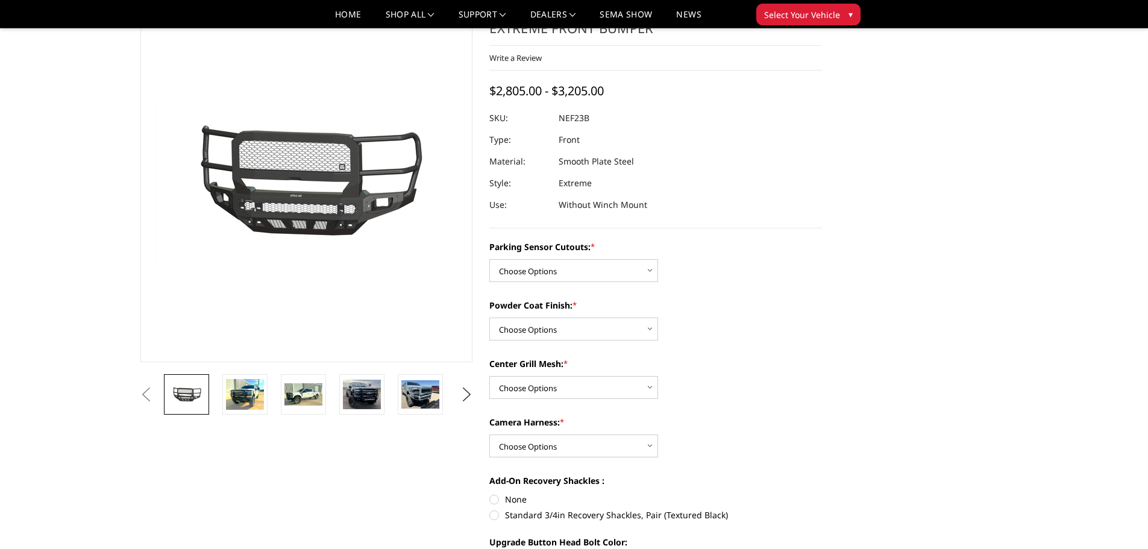
click at [276, 374] on section "Previous Next" at bounding box center [306, 208] width 349 height 414
click at [301, 384] on img at bounding box center [303, 394] width 38 height 23
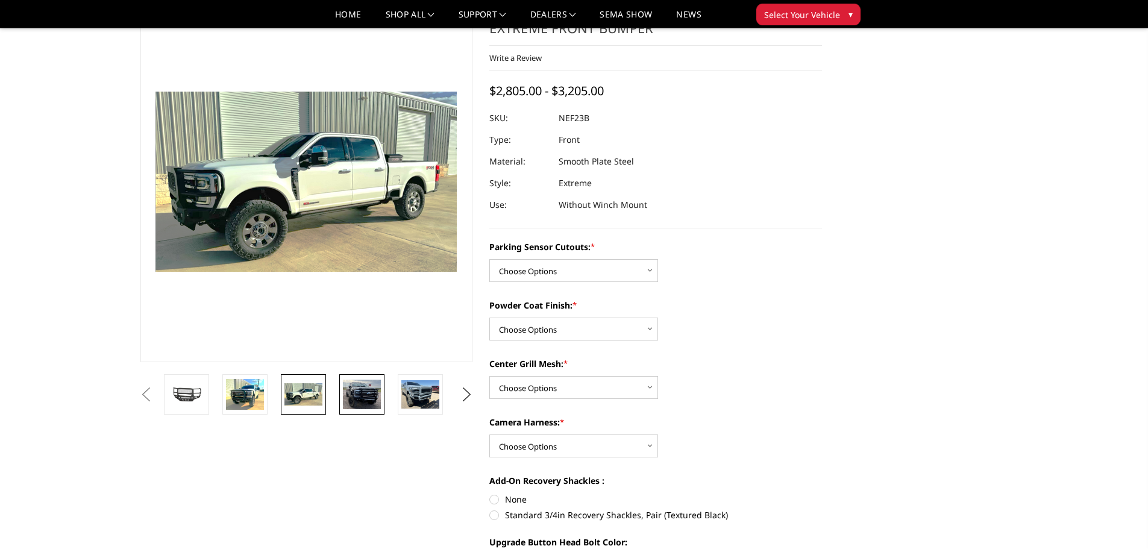
click at [357, 389] on img at bounding box center [362, 395] width 38 height 30
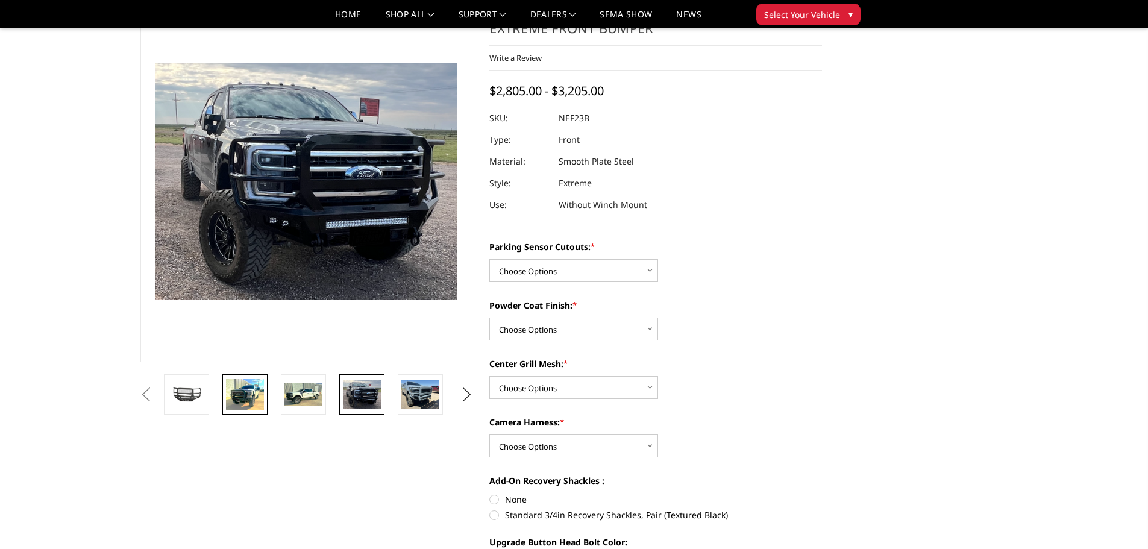
click at [224, 404] on link at bounding box center [244, 394] width 45 height 40
